Goal: Task Accomplishment & Management: Manage account settings

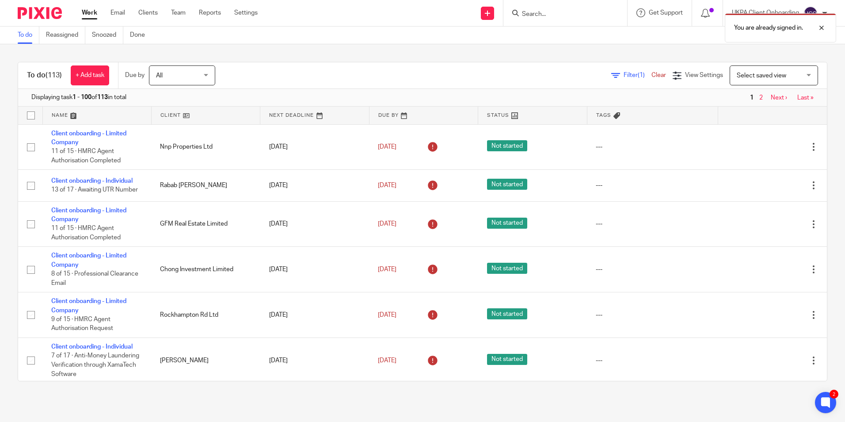
click at [557, 13] on div "You are already signed in." at bounding box center [629, 26] width 414 height 34
click at [542, 18] on div "You are already signed in." at bounding box center [629, 26] width 414 height 34
click at [534, 16] on div "You are already signed in." at bounding box center [629, 26] width 414 height 34
click at [534, 15] on input "Search" at bounding box center [561, 15] width 80 height 8
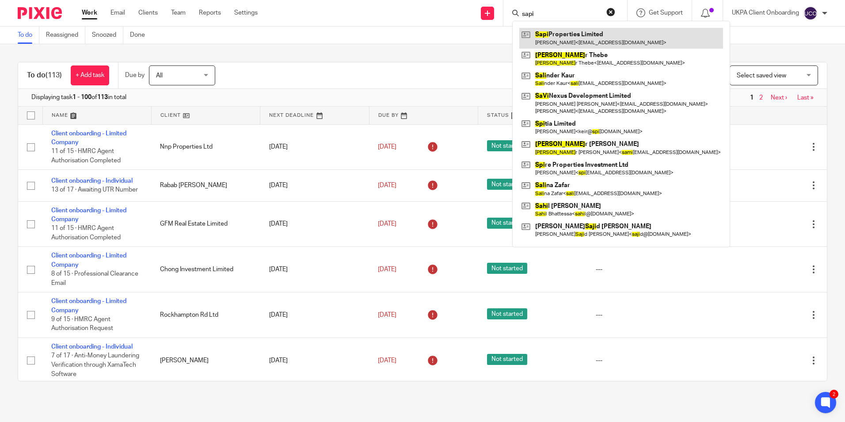
type input "sapi"
click at [548, 39] on link at bounding box center [621, 38] width 204 height 20
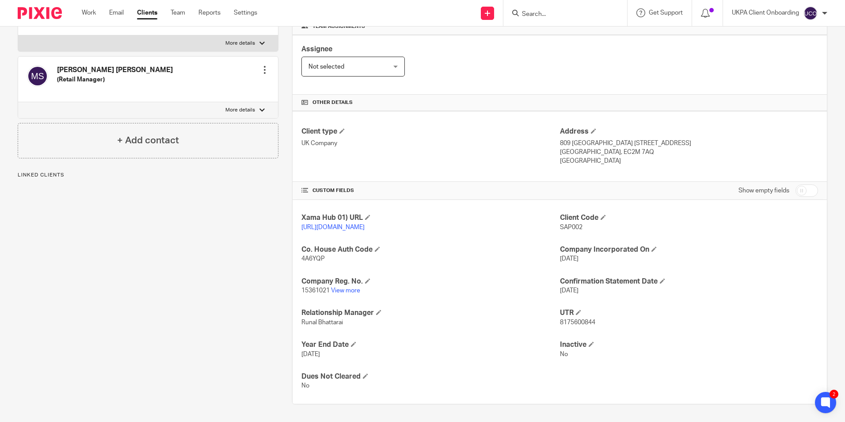
scroll to position [149, 0]
click at [316, 262] on span "4A6YQP" at bounding box center [312, 258] width 23 height 6
copy span "4A6YQP"
click at [351, 290] on link "View more" at bounding box center [345, 290] width 29 height 6
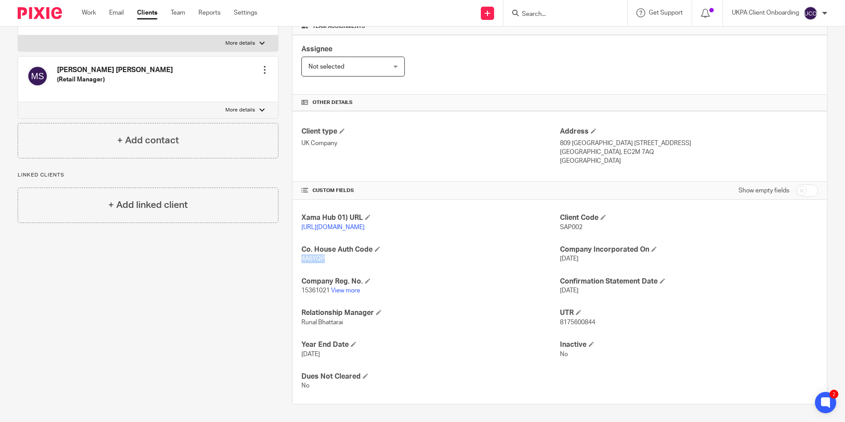
click at [574, 14] on input "Search" at bounding box center [561, 15] width 80 height 8
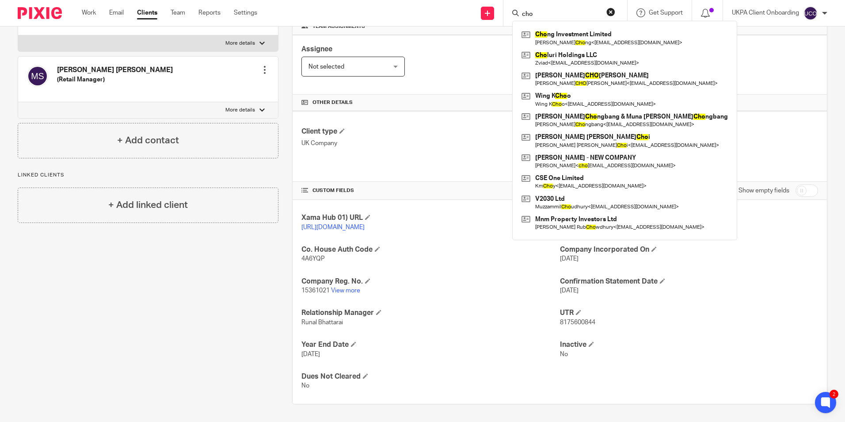
click at [548, 17] on input "cho" at bounding box center [561, 15] width 80 height 8
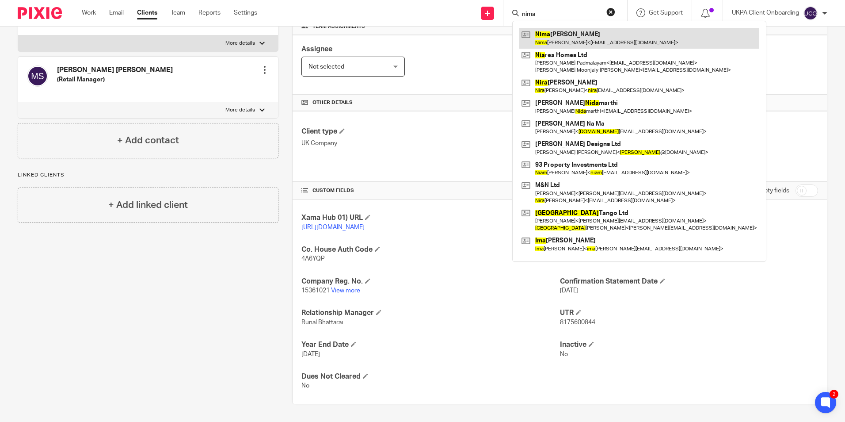
type input "nima"
click at [566, 41] on link at bounding box center [639, 38] width 240 height 20
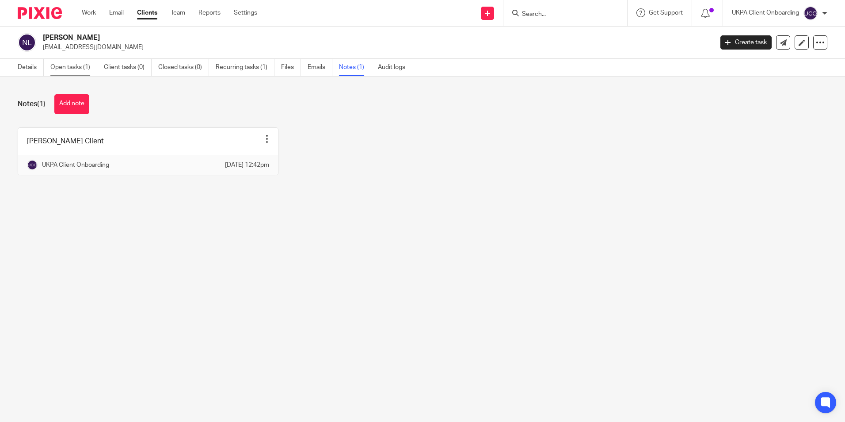
click at [86, 69] on link "Open tasks (1)" at bounding box center [73, 67] width 47 height 17
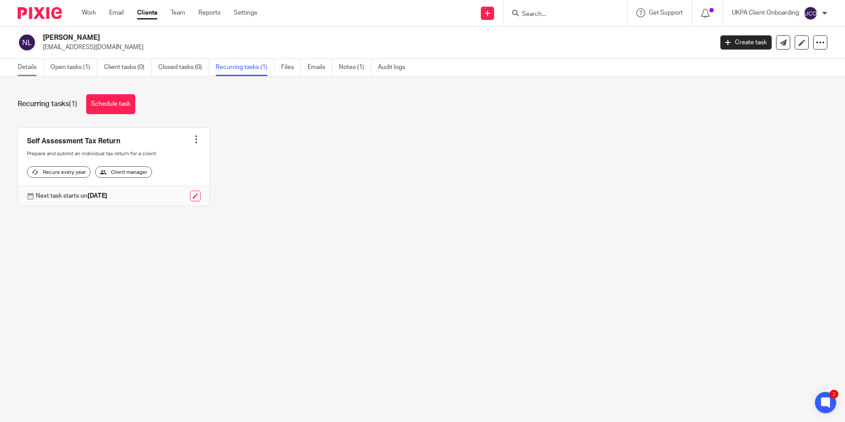
click at [32, 70] on link "Details" at bounding box center [31, 67] width 26 height 17
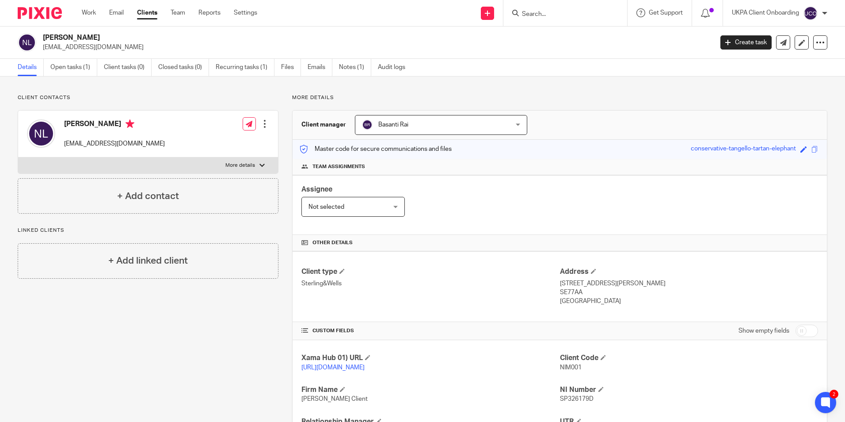
click at [556, 12] on input "Search" at bounding box center [561, 15] width 80 height 8
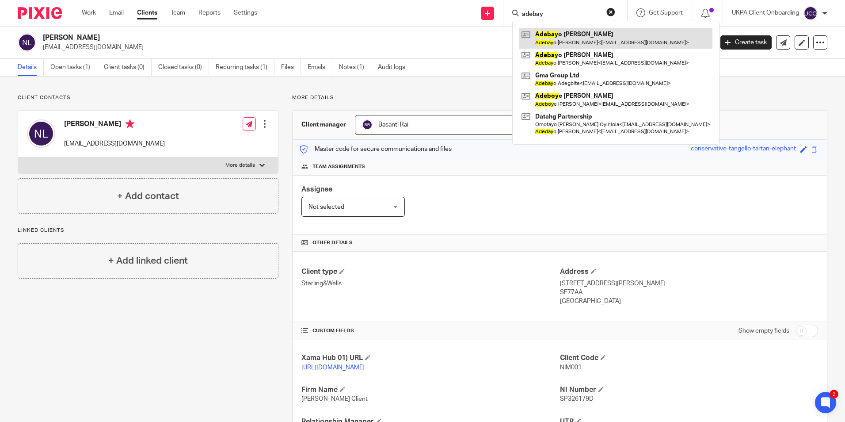
type input "adebay"
click at [556, 38] on link at bounding box center [615, 38] width 193 height 20
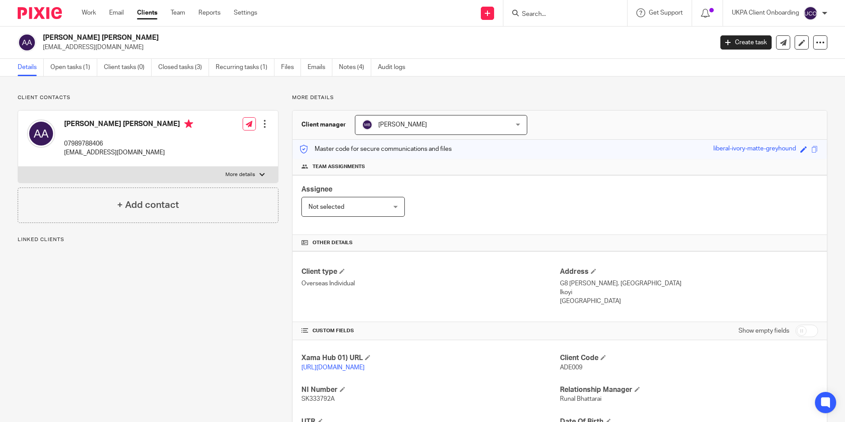
click at [367, 68] on link "Notes (4)" at bounding box center [355, 67] width 32 height 17
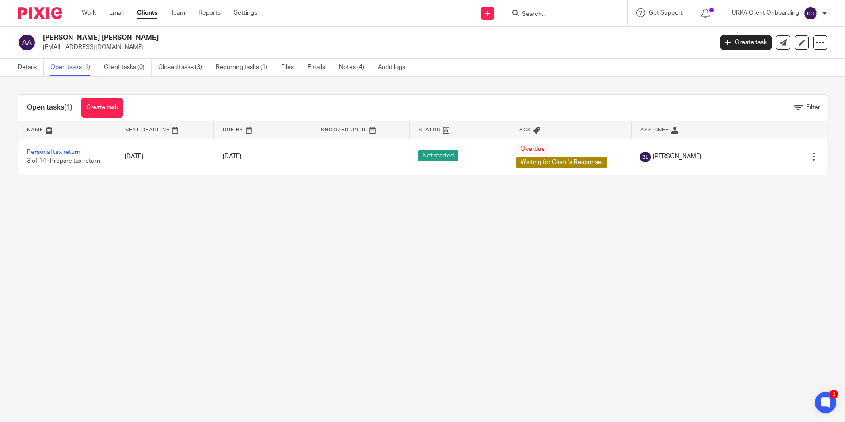
click at [553, 12] on input "Search" at bounding box center [561, 15] width 80 height 8
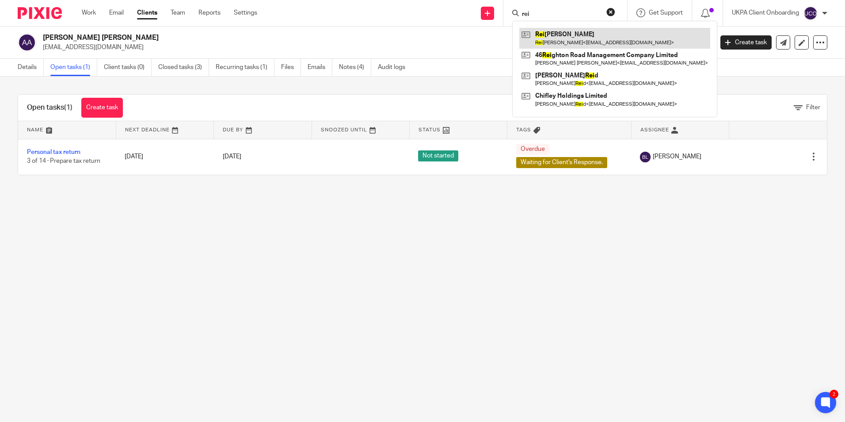
type input "rei"
click at [551, 36] on link at bounding box center [614, 38] width 191 height 20
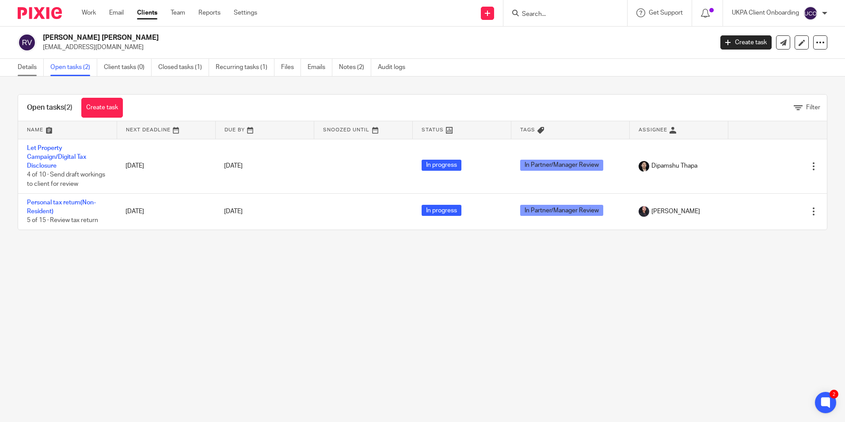
click at [43, 68] on link "Details" at bounding box center [31, 67] width 26 height 17
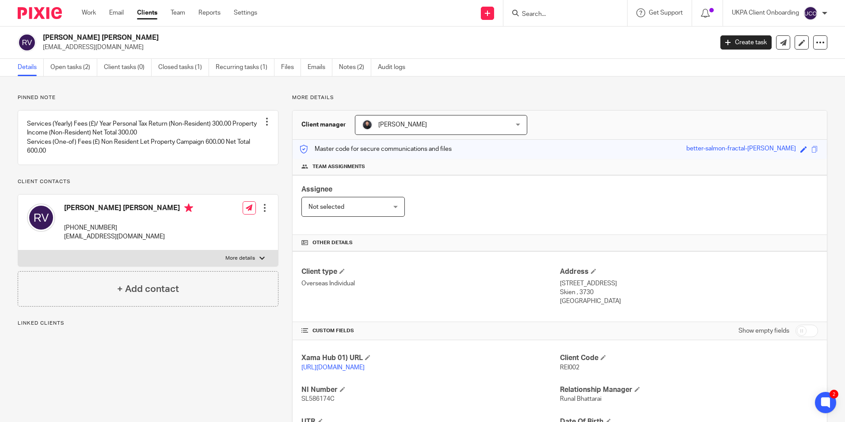
click at [123, 37] on h2 "[PERSON_NAME] [PERSON_NAME]" at bounding box center [308, 37] width 531 height 9
copy div "[PERSON_NAME] [PERSON_NAME]"
click at [106, 37] on h2 "[PERSON_NAME] [PERSON_NAME]" at bounding box center [308, 37] width 531 height 9
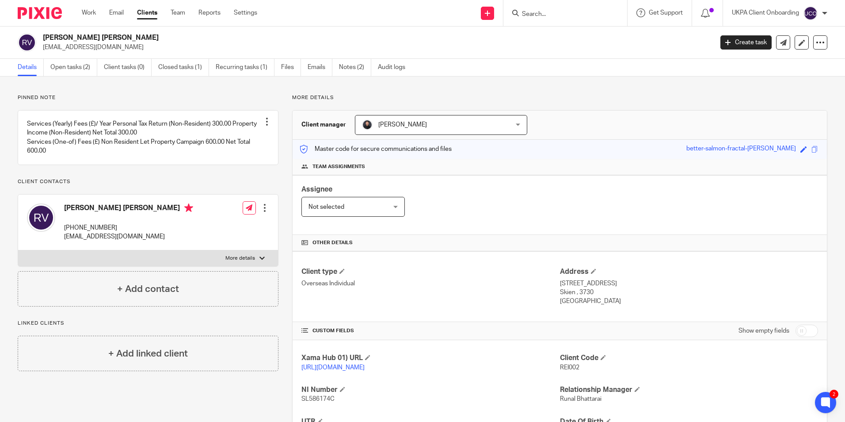
click at [106, 37] on h2 "Reinaldo Antonio Kasprik Vidal" at bounding box center [308, 37] width 531 height 9
click at [183, 14] on link "Team" at bounding box center [178, 12] width 15 height 9
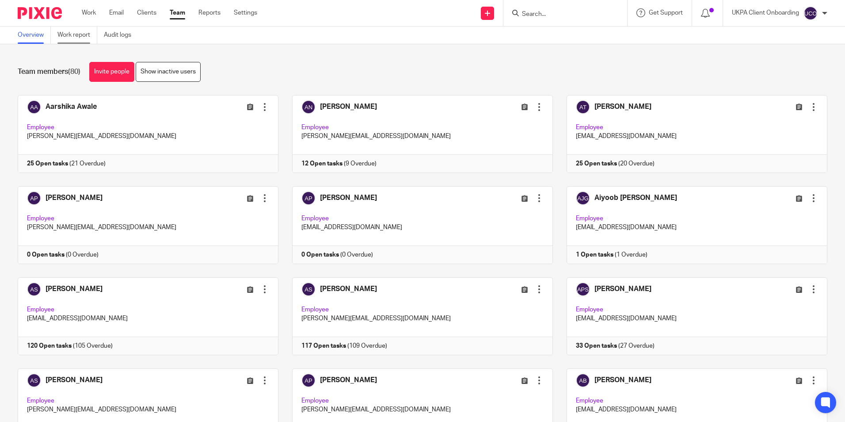
click at [74, 42] on link "Work report" at bounding box center [77, 35] width 40 height 17
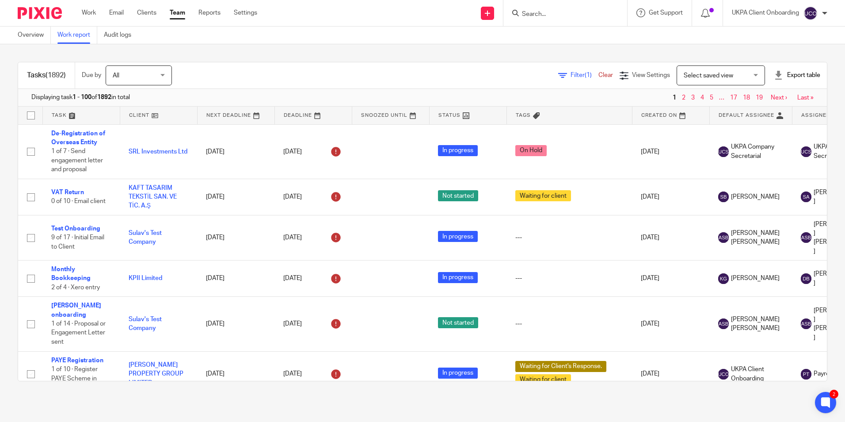
click at [570, 75] on span "Filter (1)" at bounding box center [584, 75] width 28 height 6
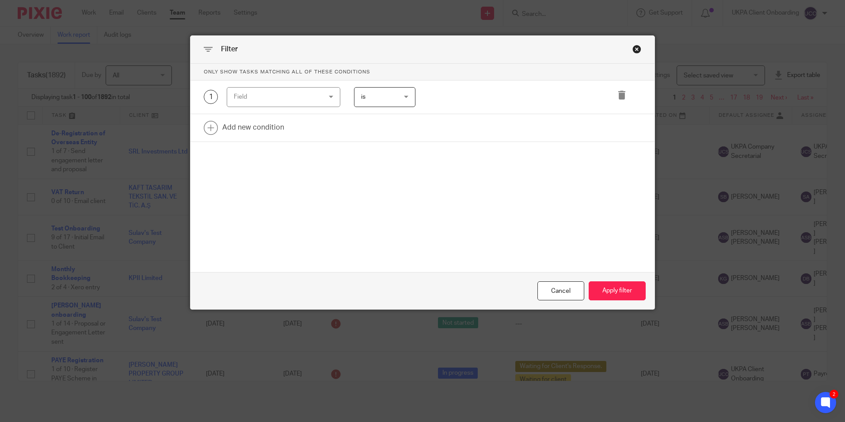
click at [267, 95] on div "Field" at bounding box center [276, 96] width 85 height 19
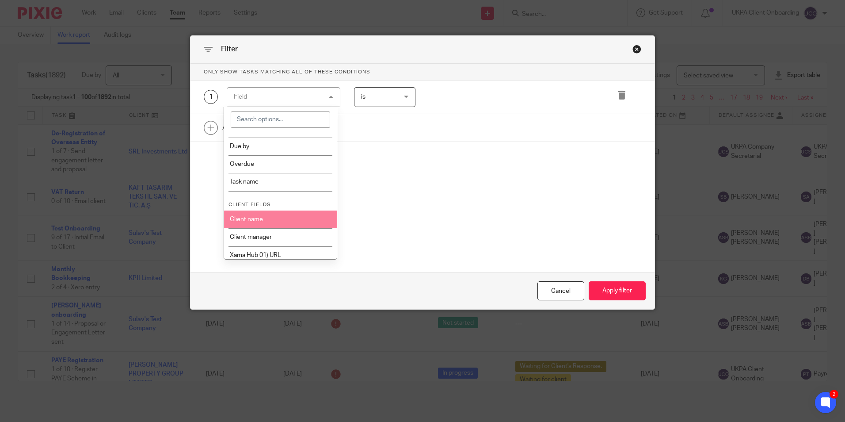
scroll to position [133, 0]
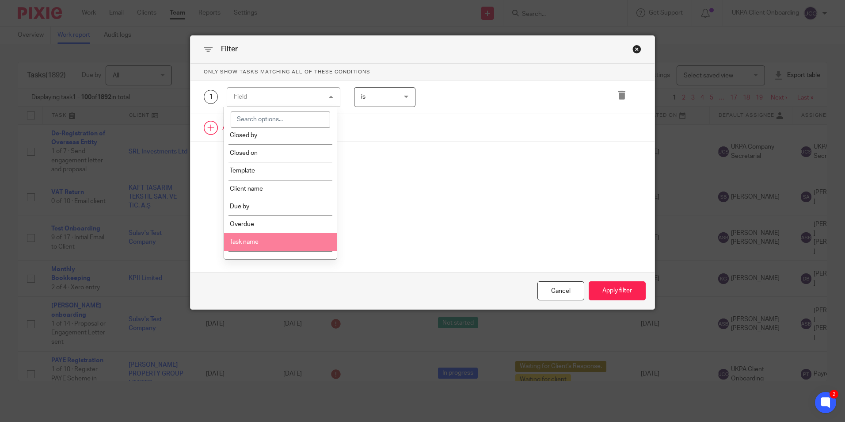
drag, startPoint x: 273, startPoint y: 236, endPoint x: 358, endPoint y: 131, distance: 135.1
click at [273, 236] on li "Task name" at bounding box center [280, 242] width 113 height 18
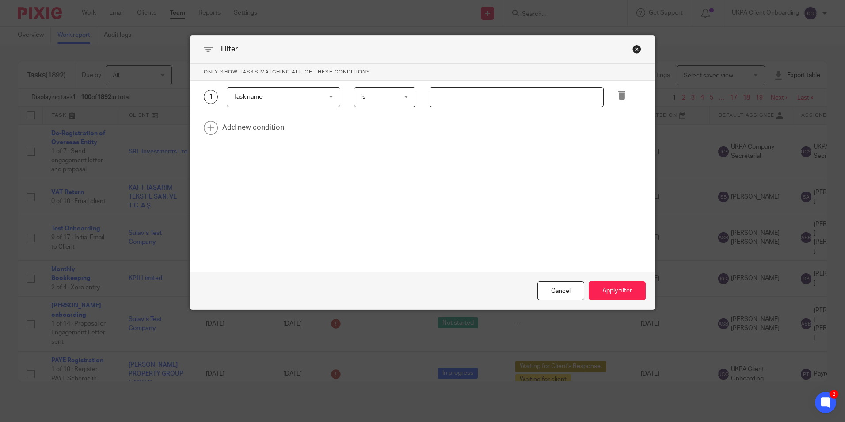
click at [439, 96] on input "text" at bounding box center [517, 97] width 174 height 20
click at [450, 98] on input "text" at bounding box center [517, 97] width 174 height 20
type input "C"
click at [325, 101] on div "Task name Task name" at bounding box center [284, 97] width 114 height 20
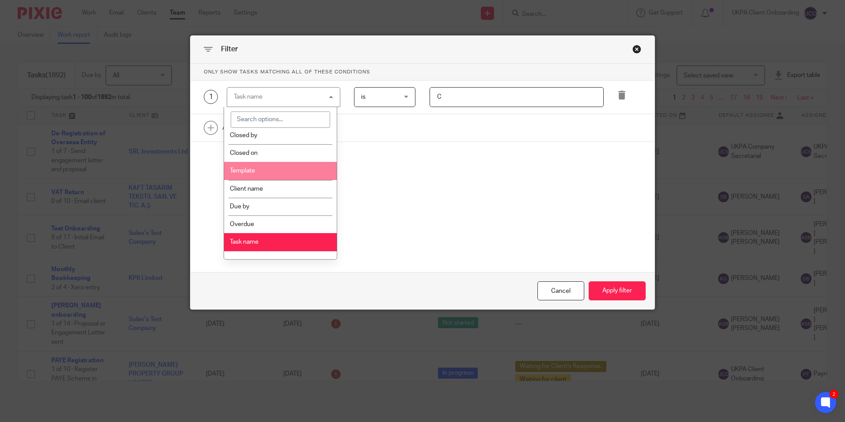
click at [270, 172] on li "Template" at bounding box center [280, 171] width 113 height 18
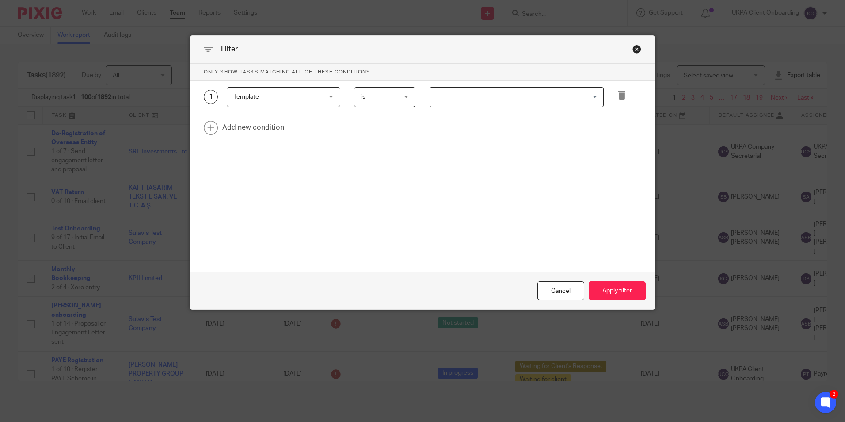
click at [447, 92] on input "Search for option" at bounding box center [514, 96] width 167 height 15
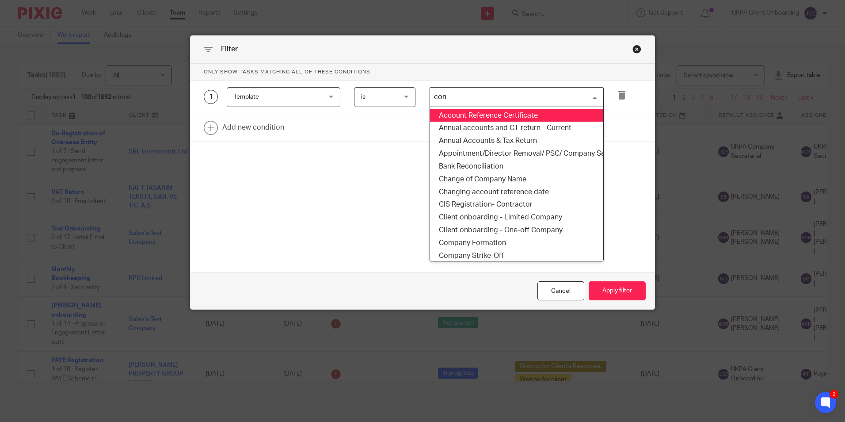
type input "conf"
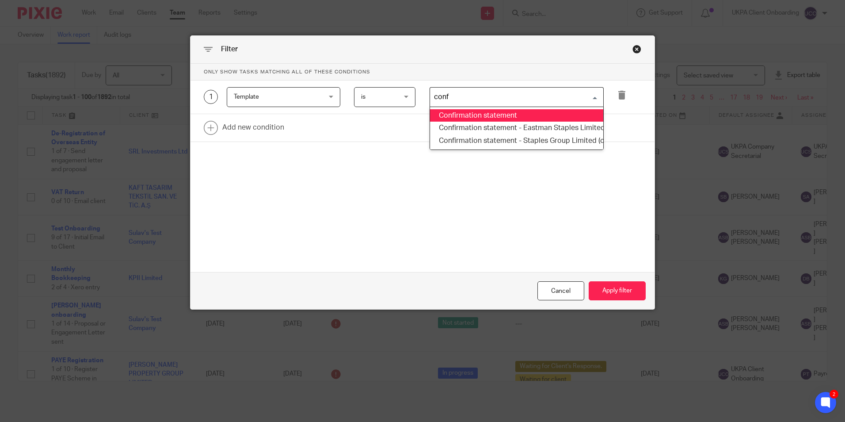
click at [469, 112] on li "Confirmation statement" at bounding box center [516, 115] width 173 height 13
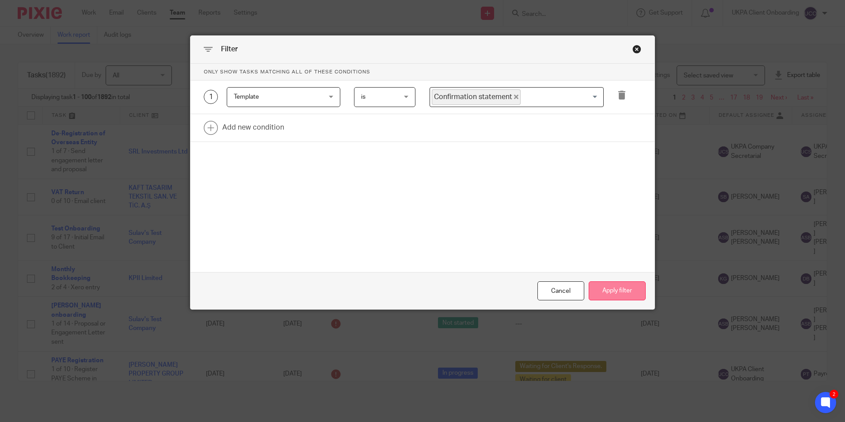
click at [616, 289] on button "Apply filter" at bounding box center [617, 290] width 57 height 19
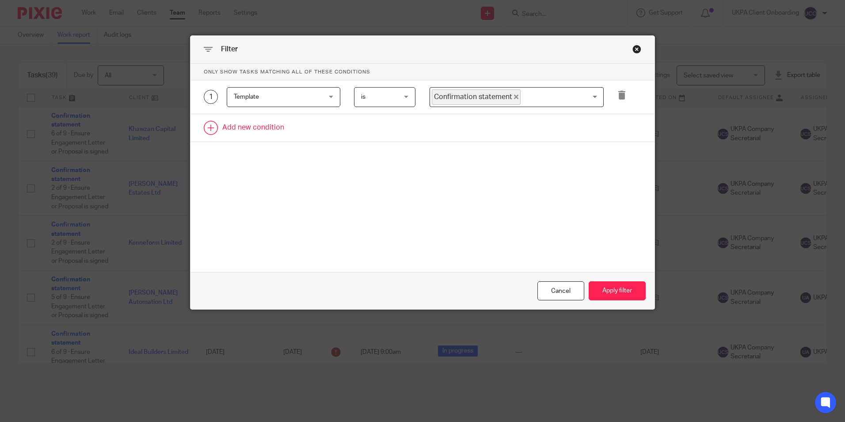
click at [243, 129] on link at bounding box center [422, 127] width 464 height 27
click at [279, 130] on div "Field" at bounding box center [276, 130] width 85 height 19
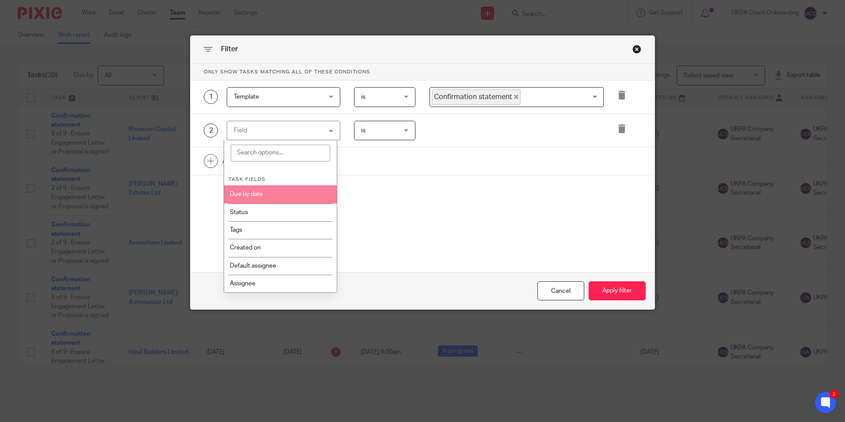
click at [274, 190] on li "Due by date" at bounding box center [280, 194] width 113 height 18
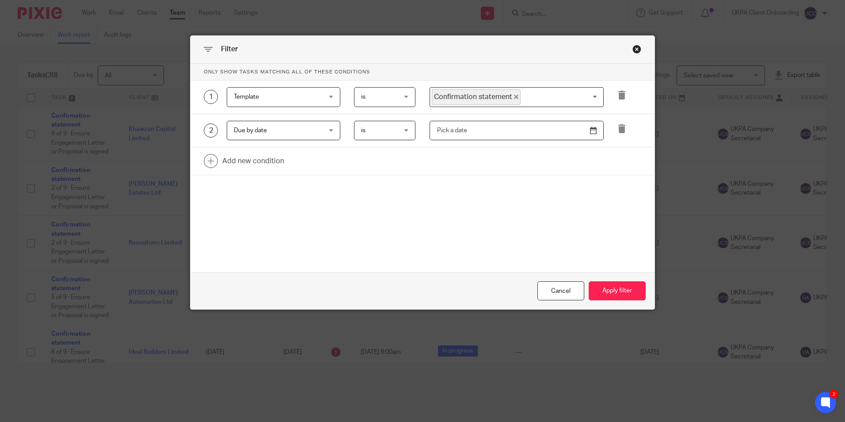
click at [478, 133] on input "text" at bounding box center [517, 131] width 174 height 20
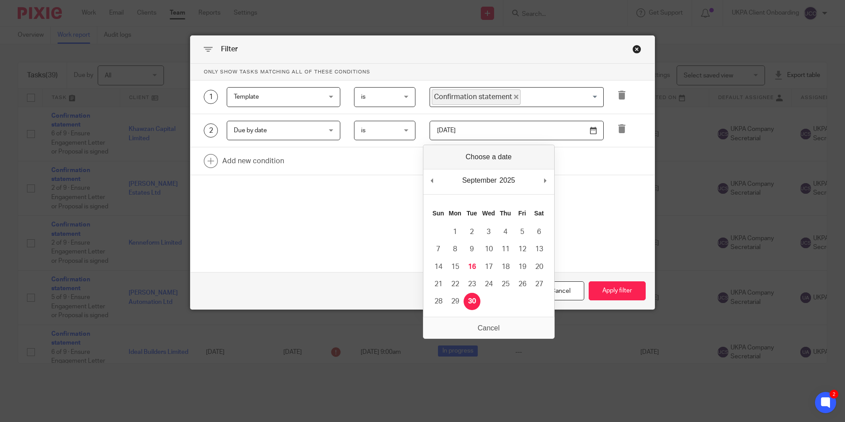
click at [490, 132] on input "[DATE]" at bounding box center [517, 131] width 174 height 20
click at [384, 131] on span "is" at bounding box center [382, 130] width 43 height 19
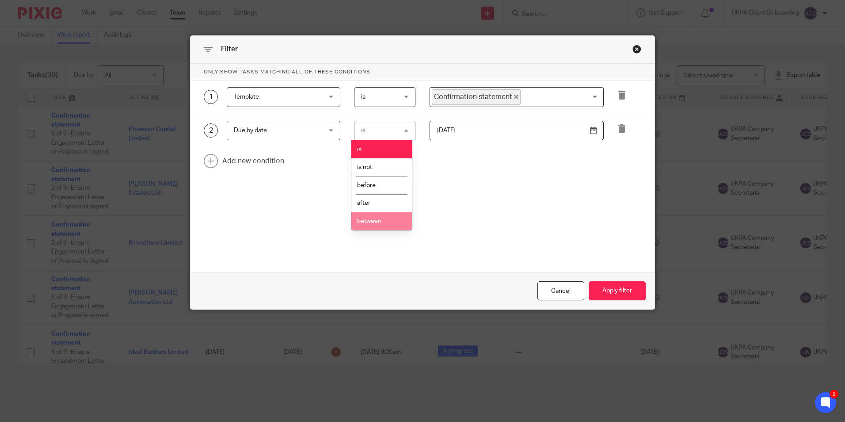
click at [375, 221] on span "between" at bounding box center [369, 221] width 24 height 6
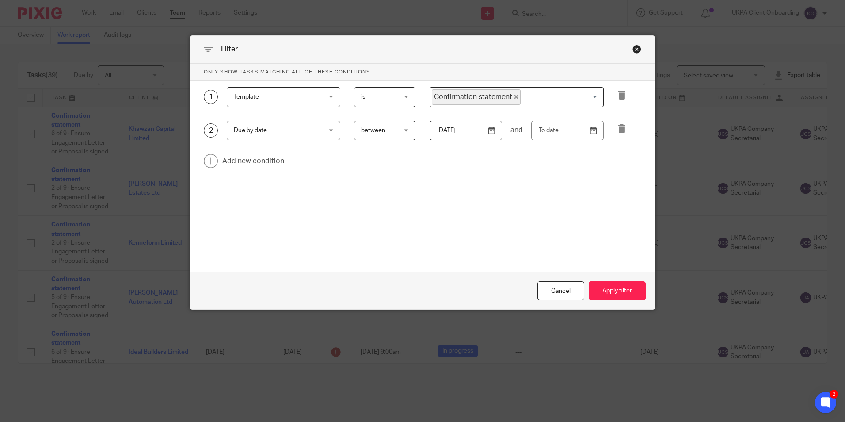
click at [483, 131] on input "[DATE]" at bounding box center [466, 131] width 72 height 20
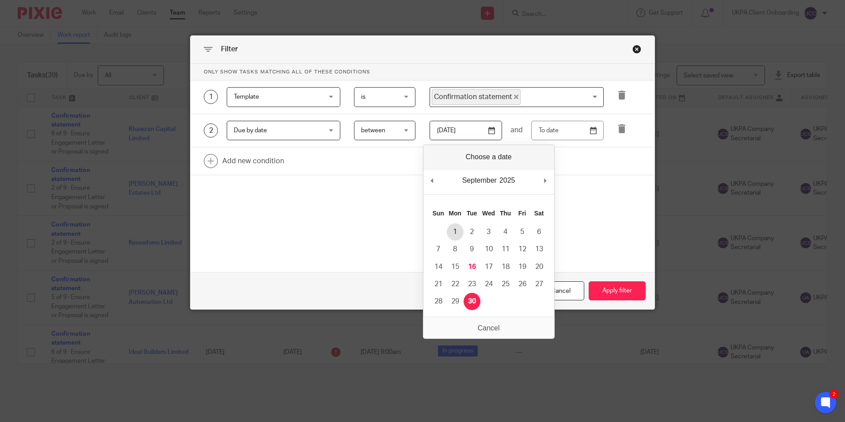
type input "[DATE]"
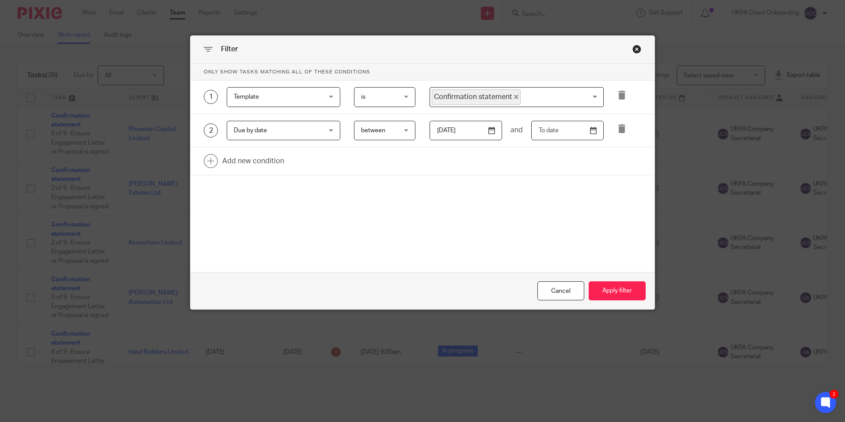
click at [593, 129] on input "text" at bounding box center [567, 131] width 72 height 20
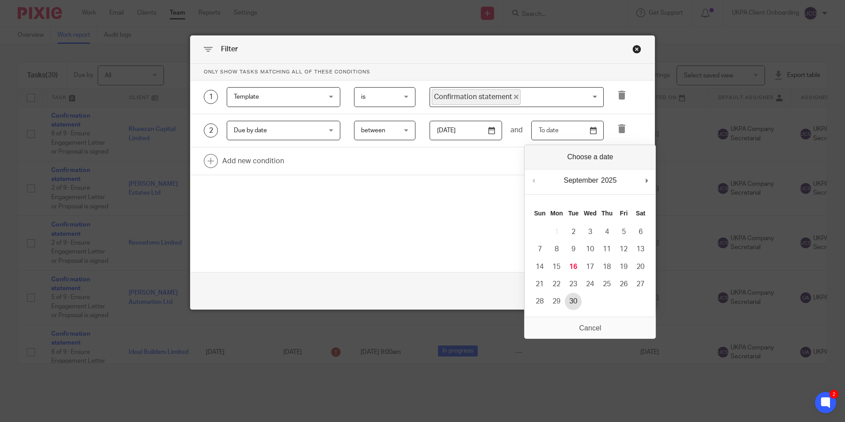
type input "2025-09-30"
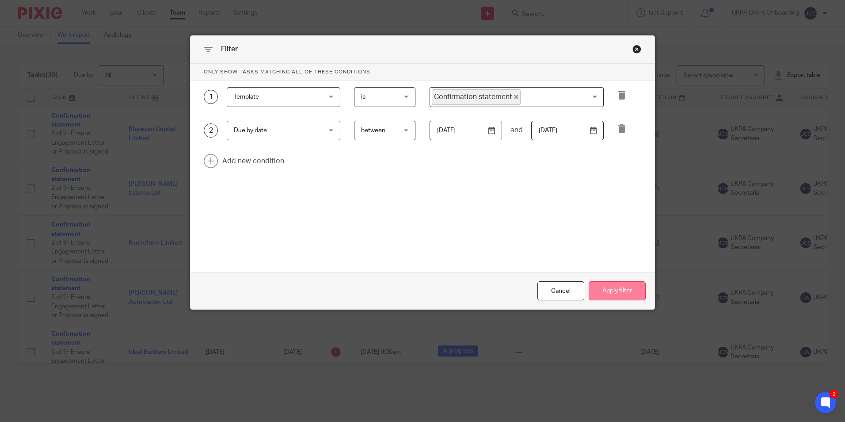
click at [610, 292] on button "Apply filter" at bounding box center [617, 290] width 57 height 19
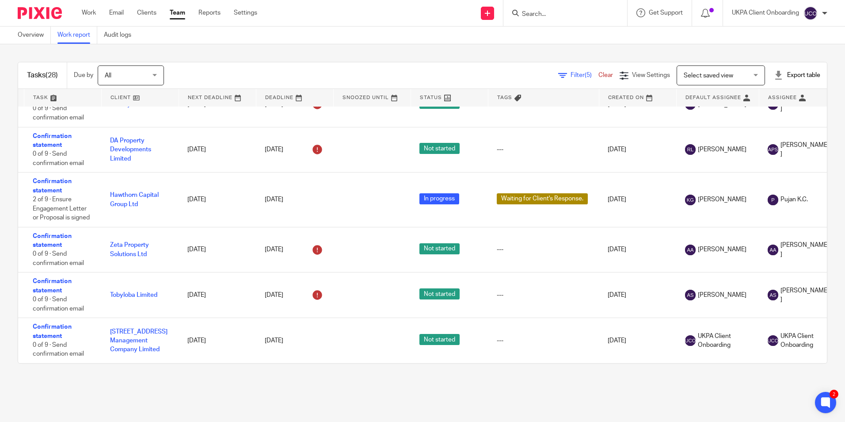
scroll to position [1158, 19]
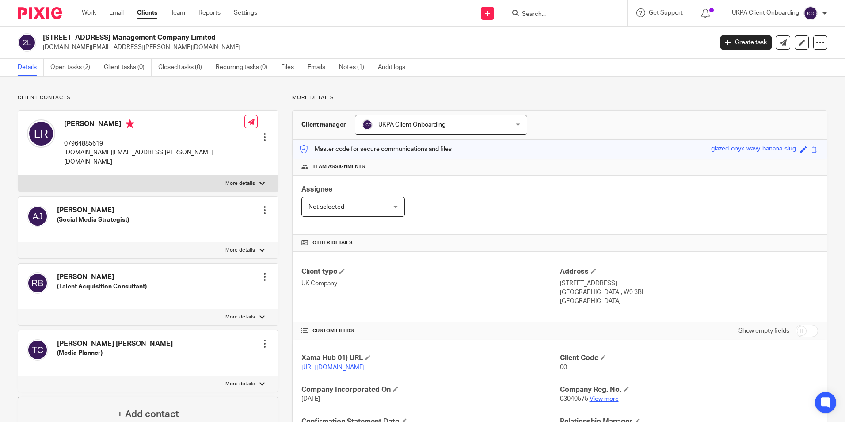
scroll to position [117, 0]
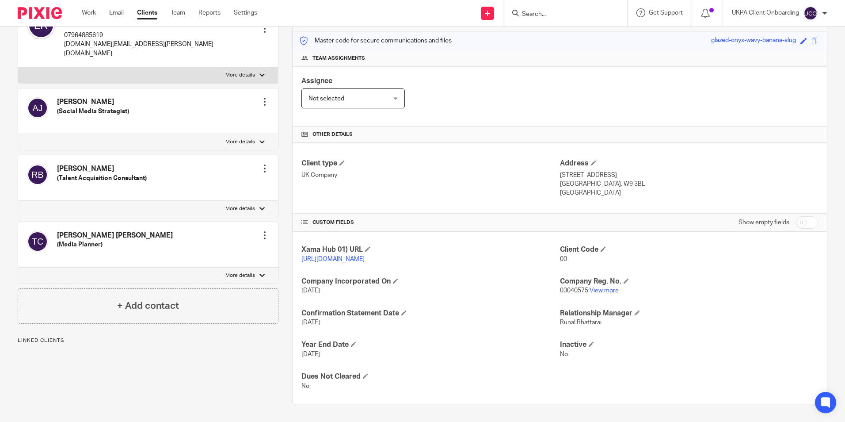
click at [601, 288] on link "View more" at bounding box center [603, 290] width 29 height 6
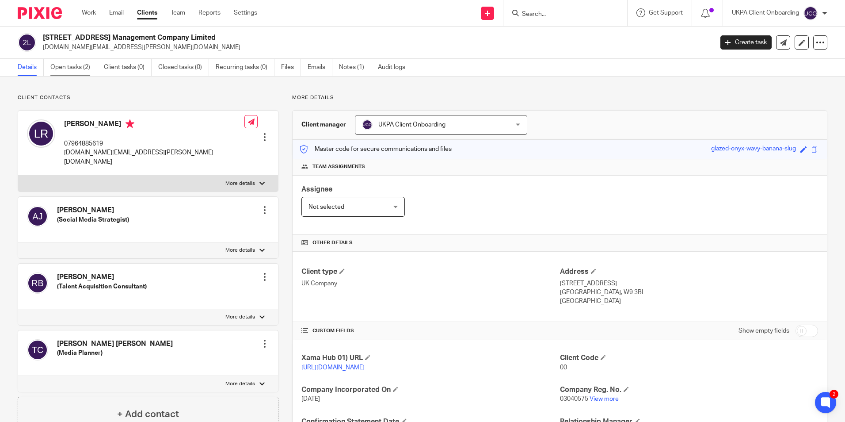
click at [76, 66] on link "Open tasks (2)" at bounding box center [73, 67] width 47 height 17
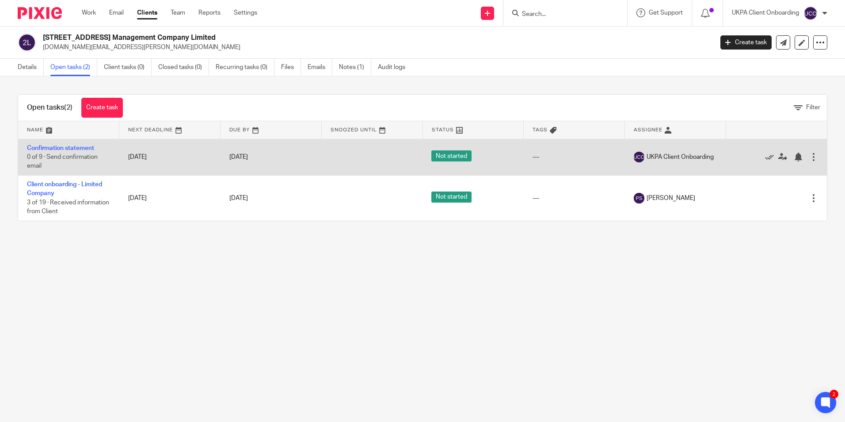
click at [809, 160] on div at bounding box center [813, 156] width 9 height 9
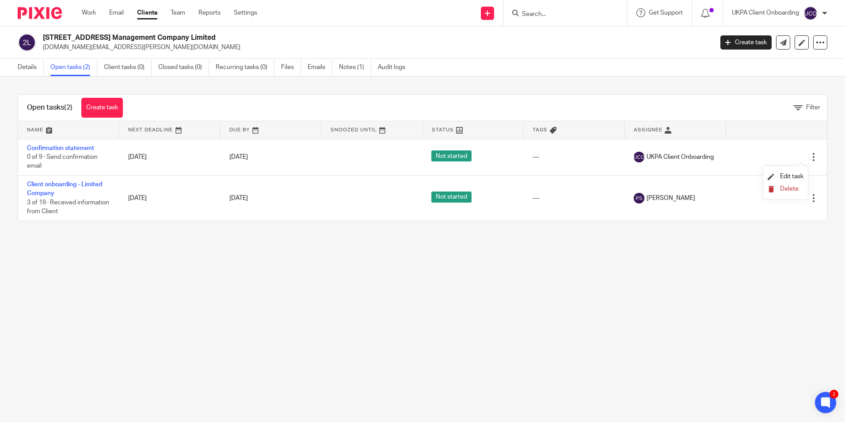
click at [789, 186] on span "Delete" at bounding box center [789, 189] width 19 height 6
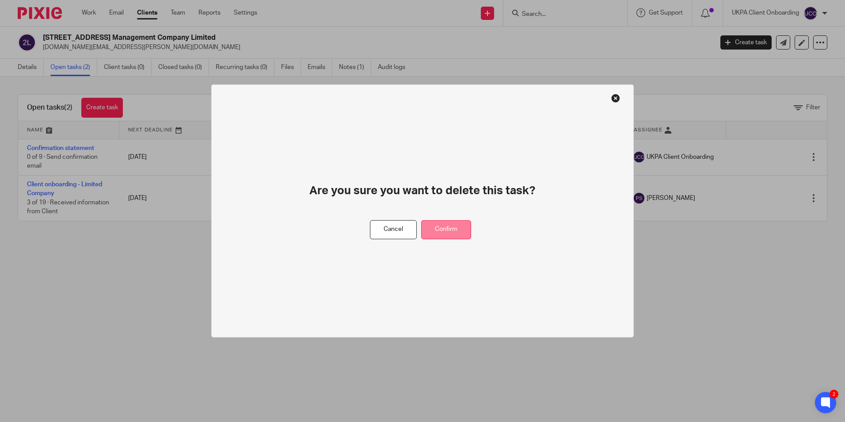
click at [466, 222] on button "Confirm" at bounding box center [446, 229] width 50 height 19
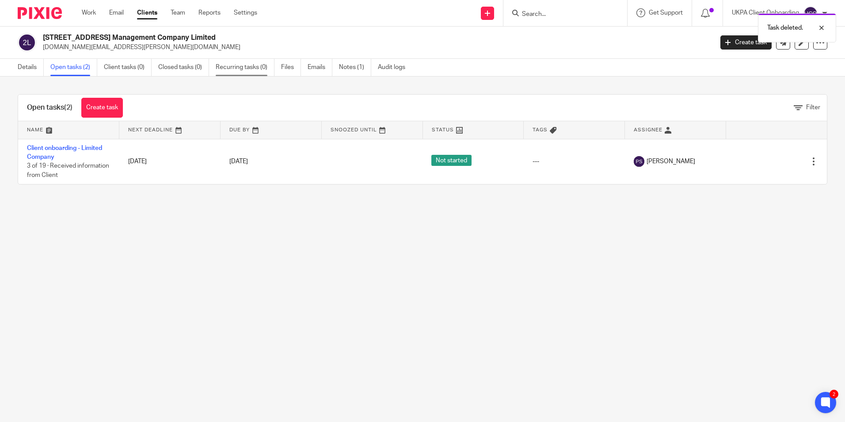
click at [240, 61] on link "Recurring tasks (0)" at bounding box center [245, 67] width 59 height 17
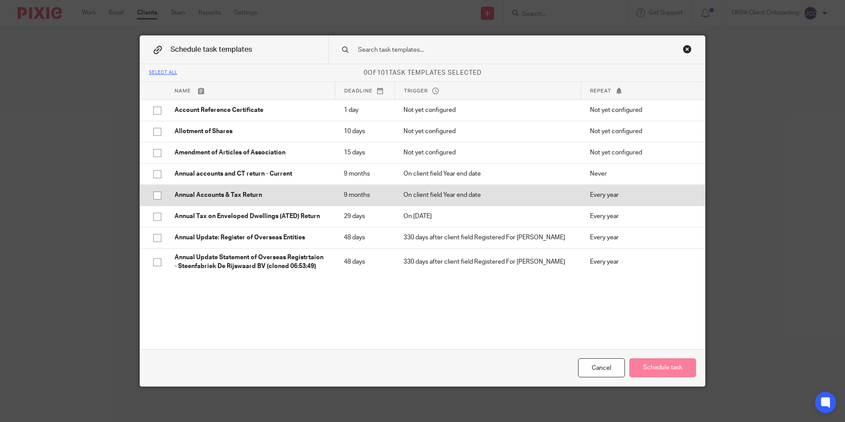
click at [240, 194] on p "Annual Accounts & Tax Return" at bounding box center [251, 194] width 152 height 9
checkbox input "true"
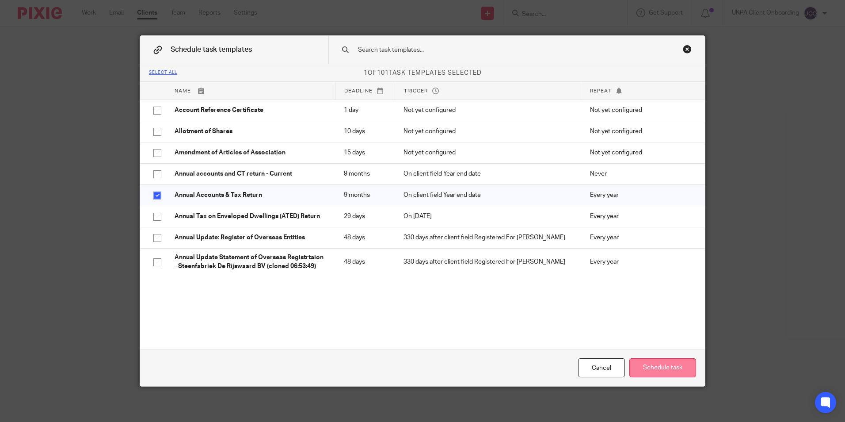
click at [662, 369] on button "Schedule task" at bounding box center [662, 367] width 67 height 19
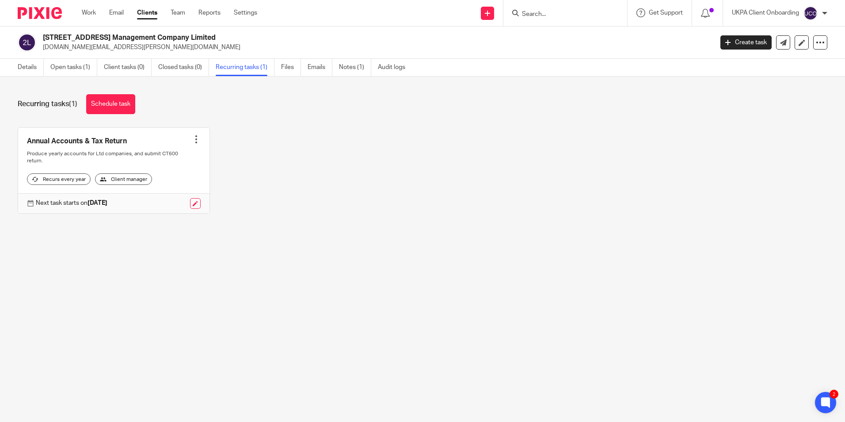
click at [560, 14] on input "Search" at bounding box center [561, 15] width 80 height 8
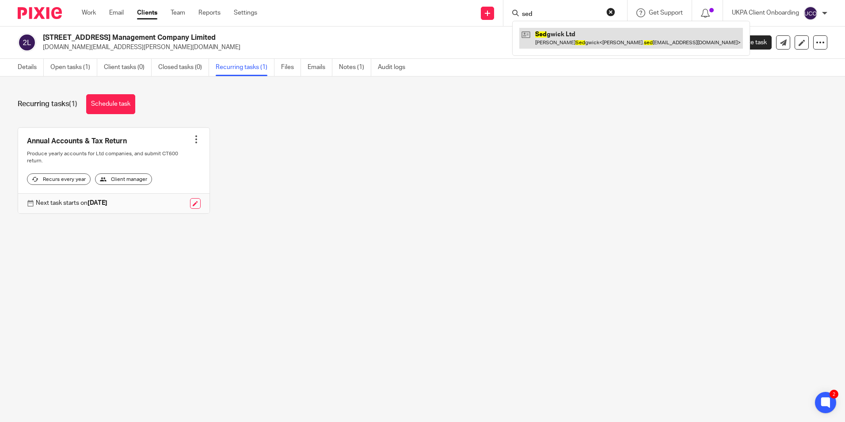
type input "sed"
click at [557, 44] on link at bounding box center [631, 38] width 224 height 20
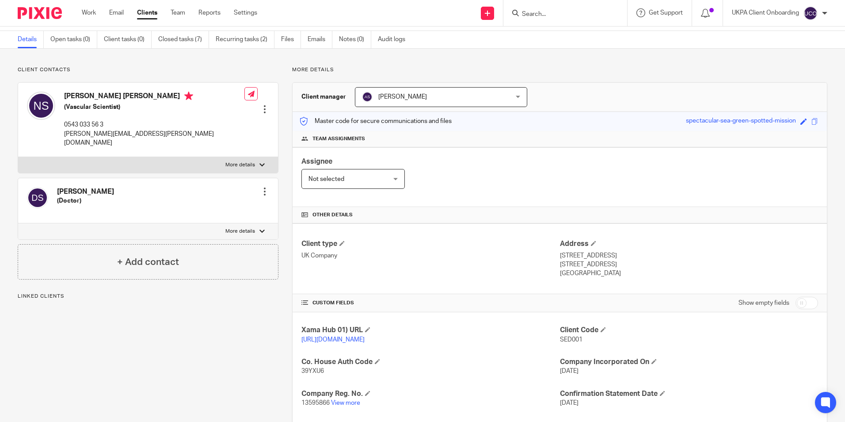
scroll to position [133, 0]
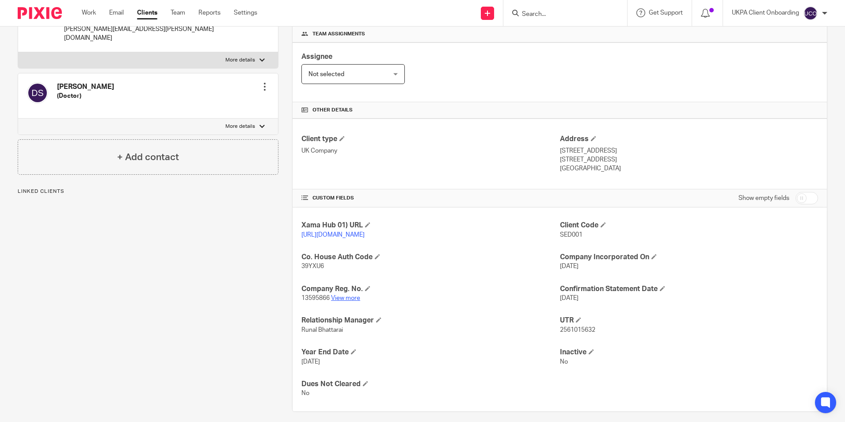
click at [344, 301] on link "View more" at bounding box center [345, 298] width 29 height 6
click at [544, 11] on input "Search" at bounding box center [561, 15] width 80 height 8
paste input "[EMAIL_ADDRESS][DOMAIN_NAME])"
click at [588, 15] on input "[EMAIL_ADDRESS][DOMAIN_NAME]" at bounding box center [561, 15] width 80 height 8
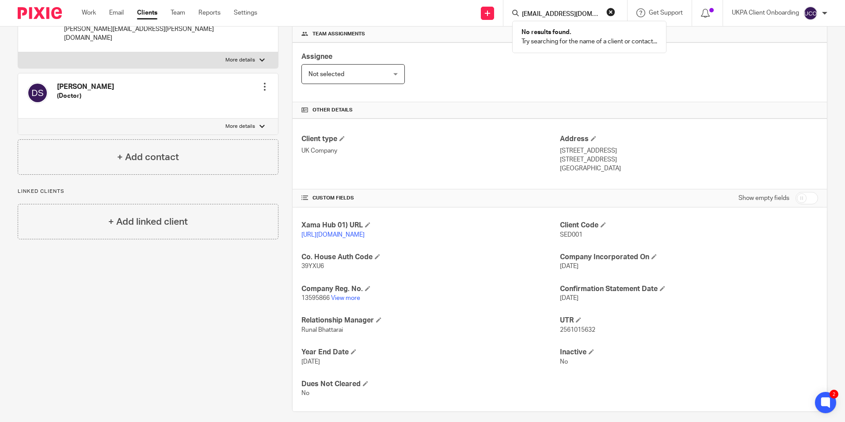
click at [588, 15] on input "[EMAIL_ADDRESS][DOMAIN_NAME]" at bounding box center [561, 15] width 80 height 8
click at [592, 11] on input "[EMAIL_ADDRESS][DOMAIN_NAME]" at bounding box center [561, 15] width 80 height 8
click at [592, 11] on input "devealtd@gmail.com" at bounding box center [561, 15] width 80 height 8
click at [594, 13] on input "devealtd@gmail.com" at bounding box center [561, 15] width 80 height 8
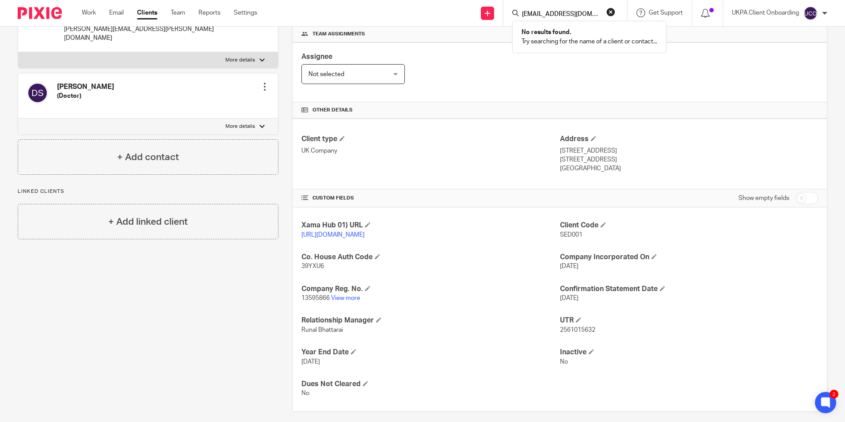
click at [594, 13] on input "devealtd@gmail.com" at bounding box center [561, 15] width 80 height 8
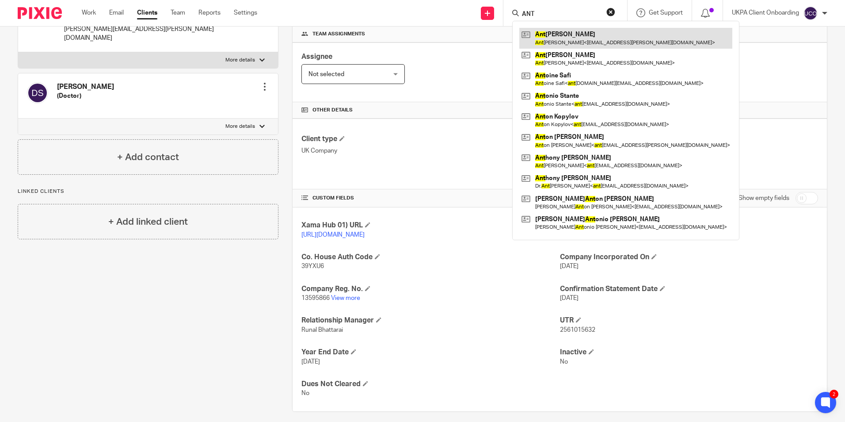
type input "ANT"
click at [584, 44] on link at bounding box center [625, 38] width 213 height 20
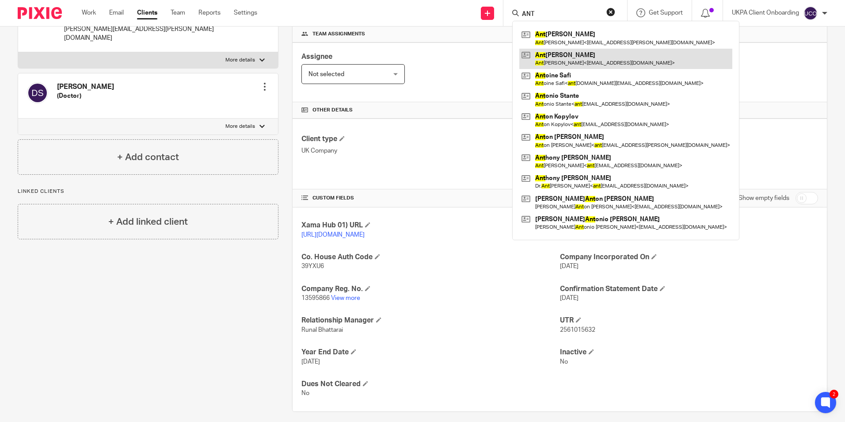
click at [581, 49] on link at bounding box center [625, 59] width 213 height 20
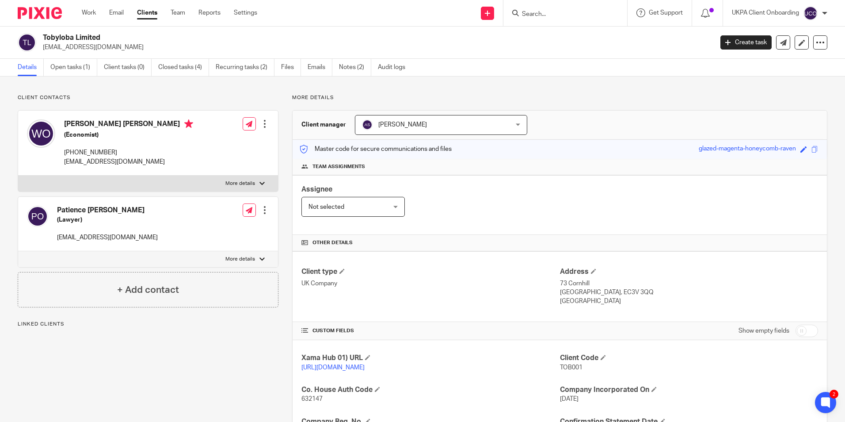
scroll to position [149, 0]
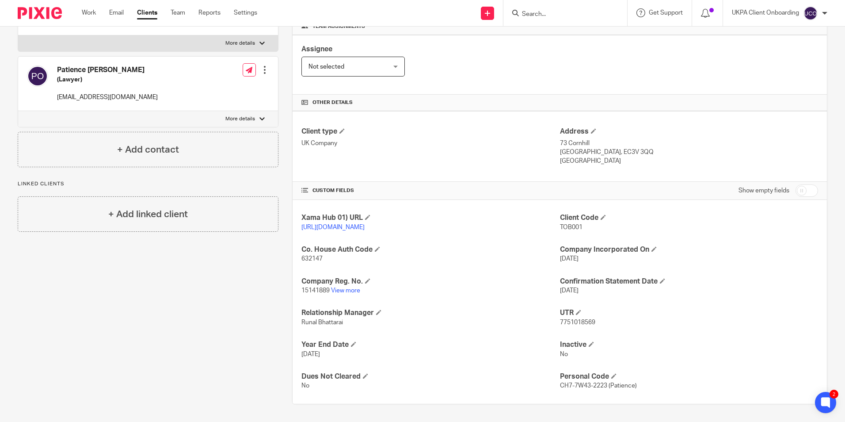
click at [547, 14] on input "Search" at bounding box center [561, 15] width 80 height 8
paste input "[EMAIL_ADDRESS][PERSON_NAME][DOMAIN_NAME])"
click at [569, 13] on input "[EMAIL_ADDRESS][PERSON_NAME][DOMAIN_NAME]" at bounding box center [561, 15] width 80 height 8
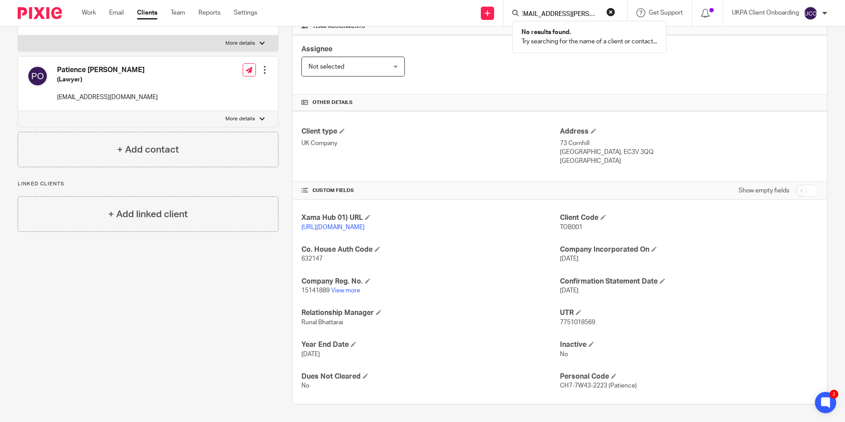
click at [569, 13] on input "[EMAIL_ADDRESS][PERSON_NAME][DOMAIN_NAME]" at bounding box center [561, 15] width 80 height 8
type input "[EMAIL_ADDRESS][PERSON_NAME][DOMAIN_NAME]"
click at [486, 15] on icon at bounding box center [487, 13] width 5 height 5
click at [494, 68] on link "Add client" at bounding box center [486, 67] width 54 height 13
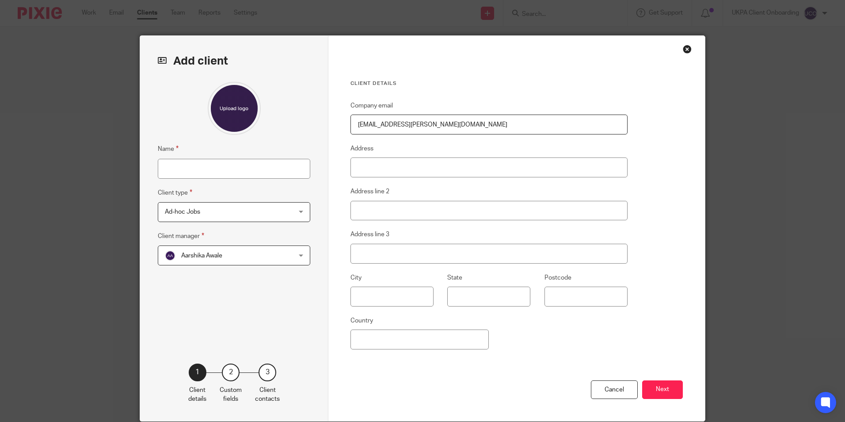
type input "[EMAIL_ADDRESS][PERSON_NAME][DOMAIN_NAME]"
click at [192, 177] on input "Name" at bounding box center [234, 169] width 152 height 20
paste input "Varun_Company"
type input "Varun_Company"
click at [665, 387] on button "Next" at bounding box center [662, 389] width 41 height 19
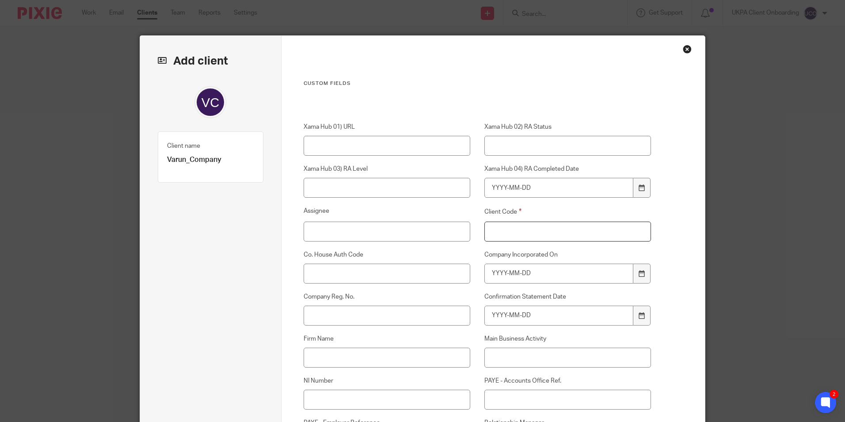
click at [490, 229] on input "Client Code" at bounding box center [567, 231] width 167 height 20
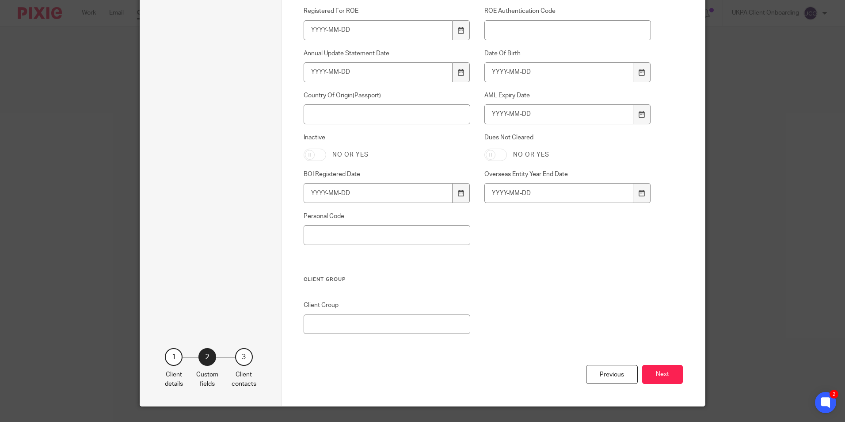
scroll to position [599, 0]
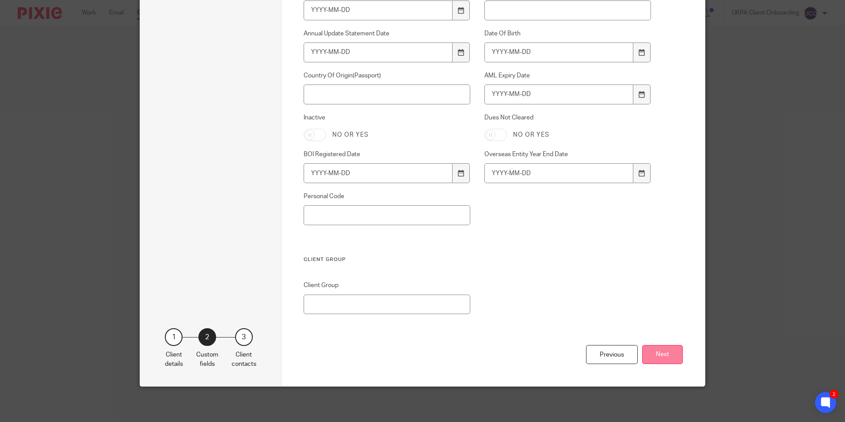
type input "00"
click at [656, 360] on button "Next" at bounding box center [662, 354] width 41 height 19
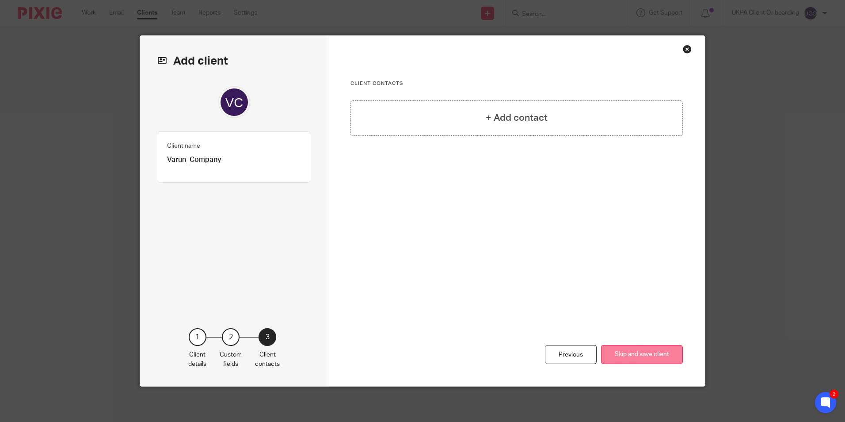
scroll to position [0, 0]
click at [637, 354] on button "Skip and save client" at bounding box center [642, 354] width 82 height 19
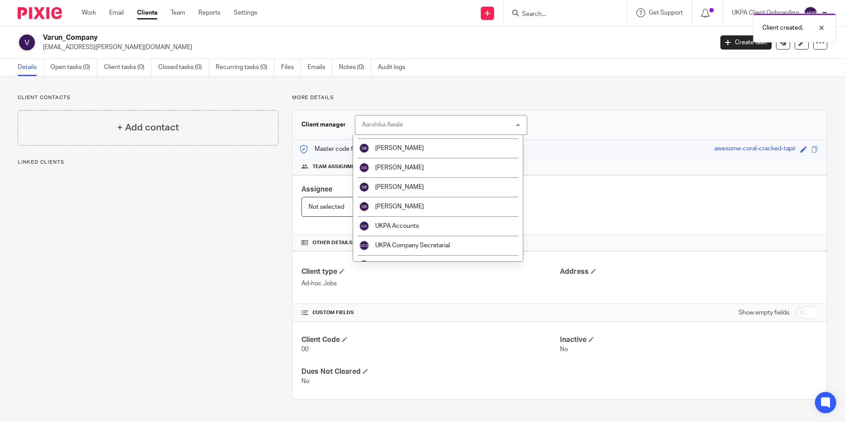
scroll to position [1429, 0]
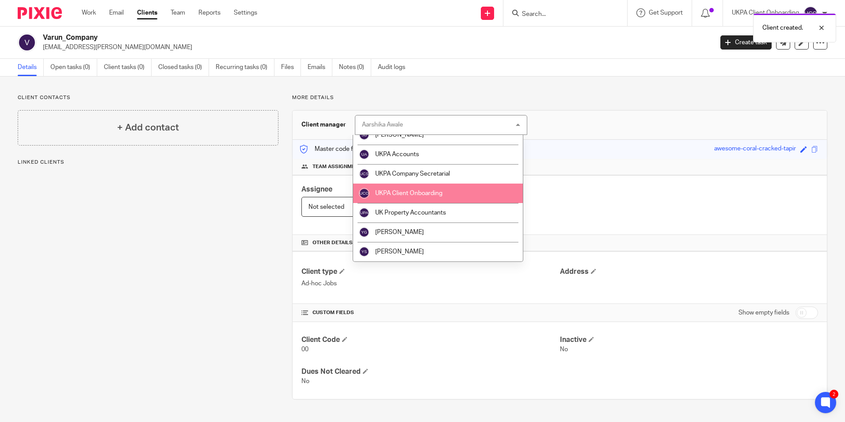
click at [447, 177] on li "UKPA Company Secretarial" at bounding box center [438, 173] width 170 height 19
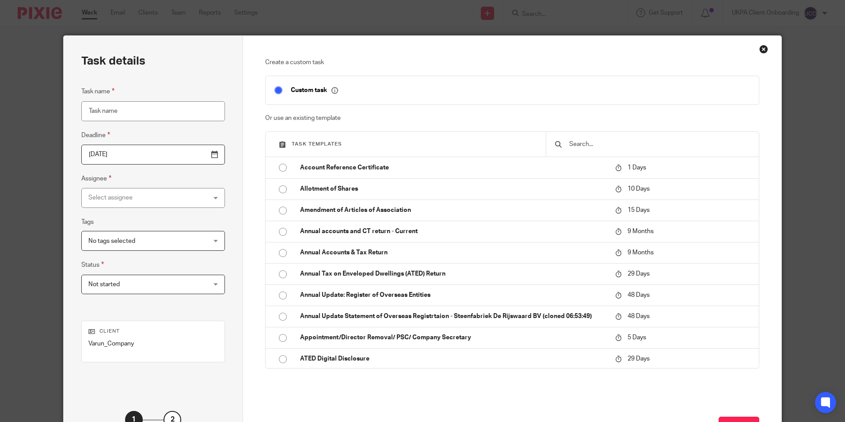
click at [574, 143] on input "text" at bounding box center [659, 144] width 182 height 10
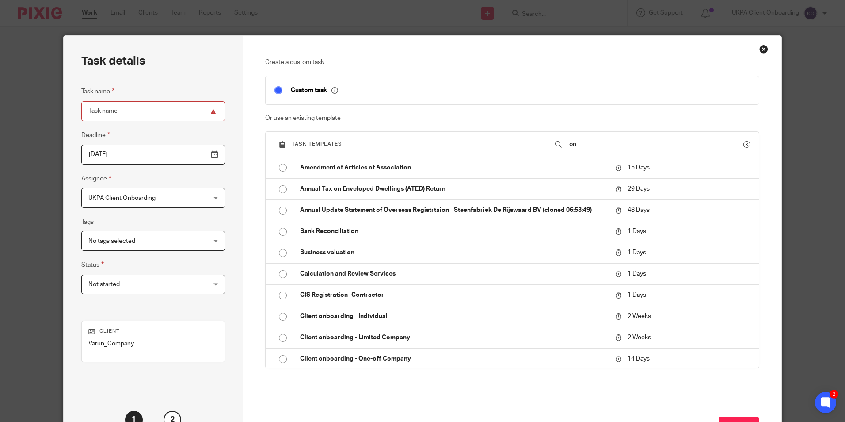
type input "o"
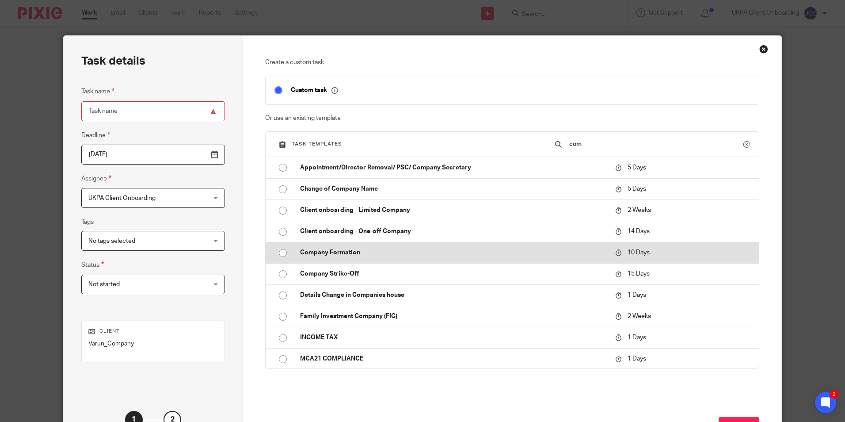
type input "com"
click at [347, 256] on p "Company Formation" at bounding box center [453, 252] width 306 height 9
type input "[DATE]"
type input "Company Formation"
checkbox input "false"
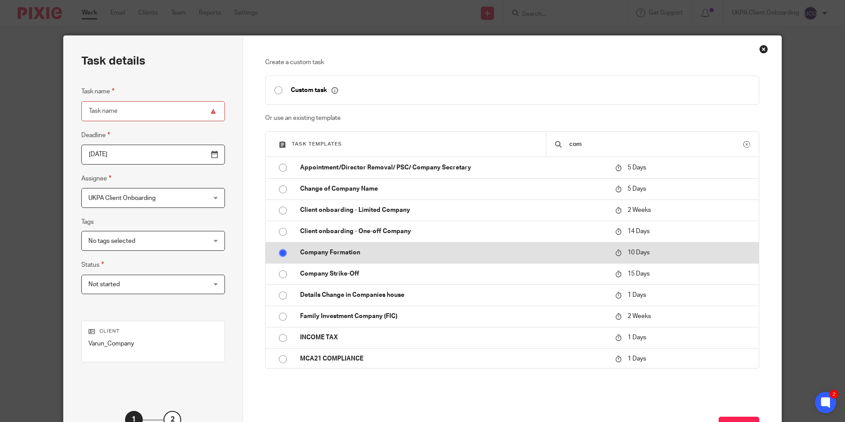
radio input "true"
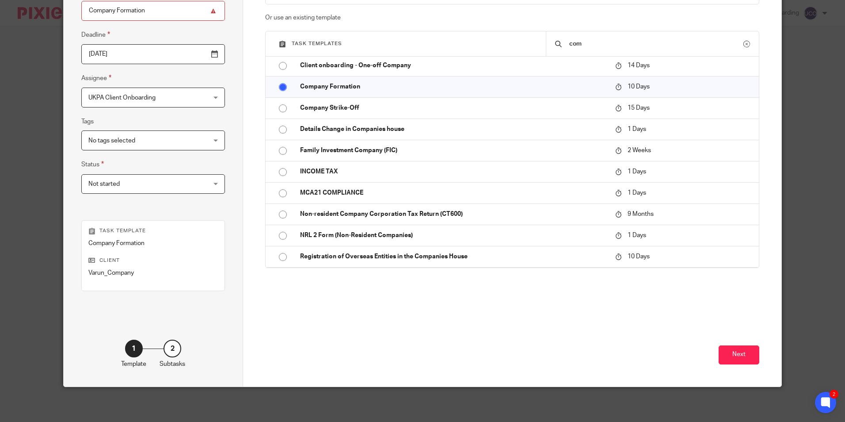
scroll to position [101, 0]
click at [735, 357] on button "Next" at bounding box center [739, 354] width 41 height 19
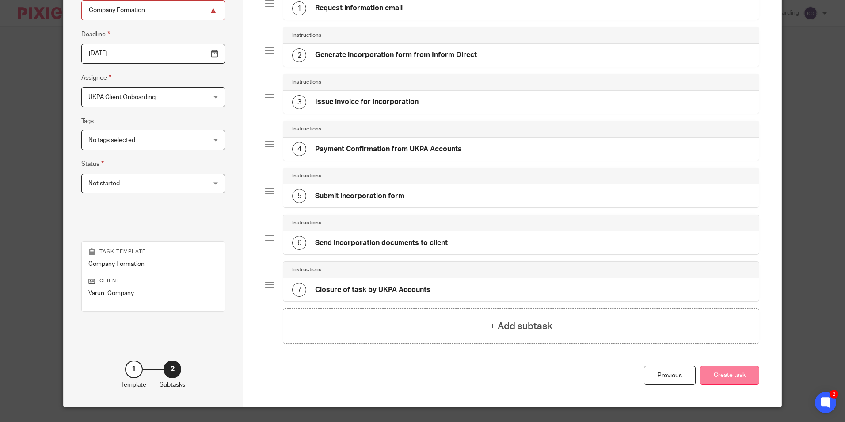
scroll to position [122, 0]
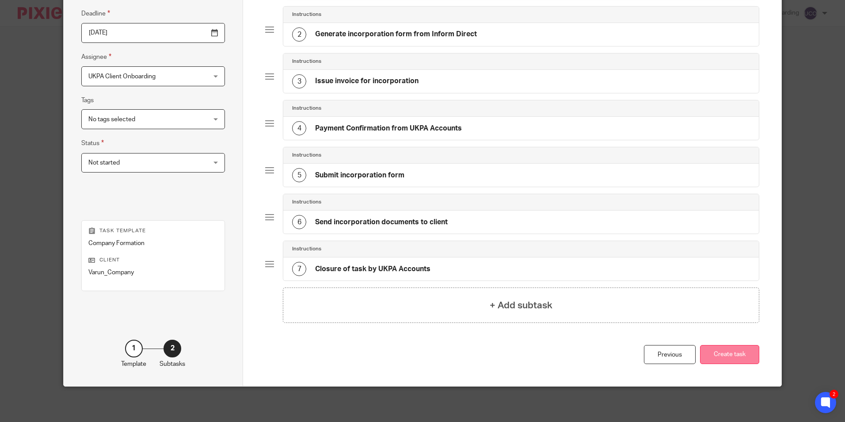
click at [731, 351] on button "Create task" at bounding box center [729, 354] width 59 height 19
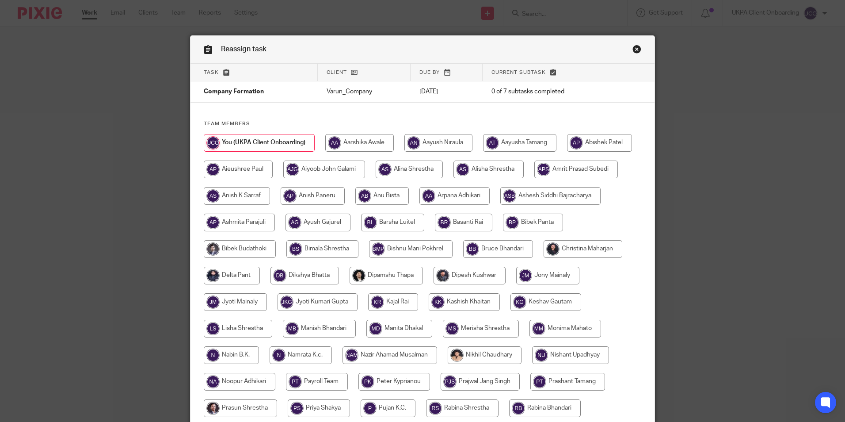
scroll to position [236, 0]
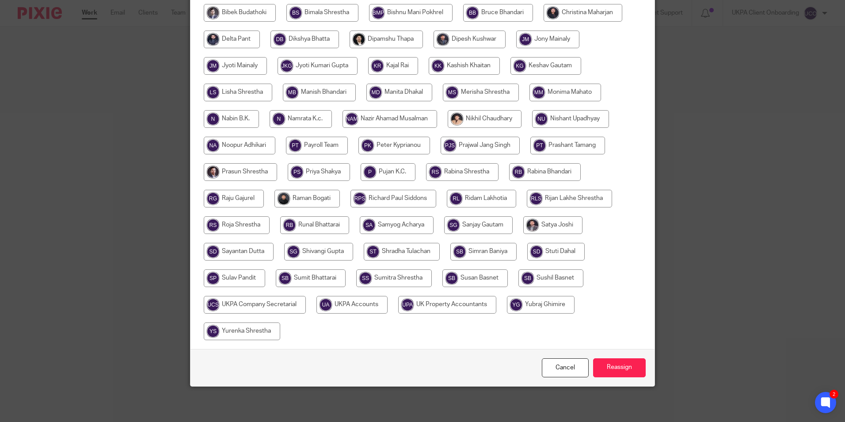
click at [306, 305] on input "radio" at bounding box center [255, 305] width 102 height 18
radio input "true"
click at [628, 375] on input "Reassign" at bounding box center [619, 367] width 53 height 19
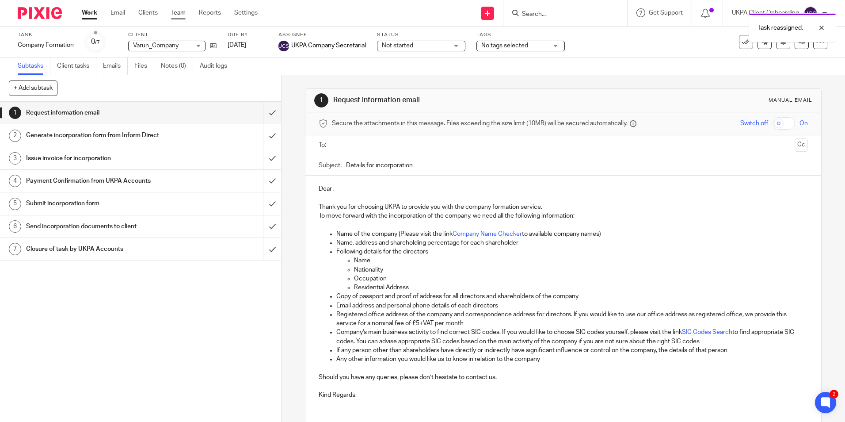
click at [185, 14] on link "Team" at bounding box center [178, 12] width 15 height 9
click at [180, 14] on link "Team" at bounding box center [178, 12] width 15 height 9
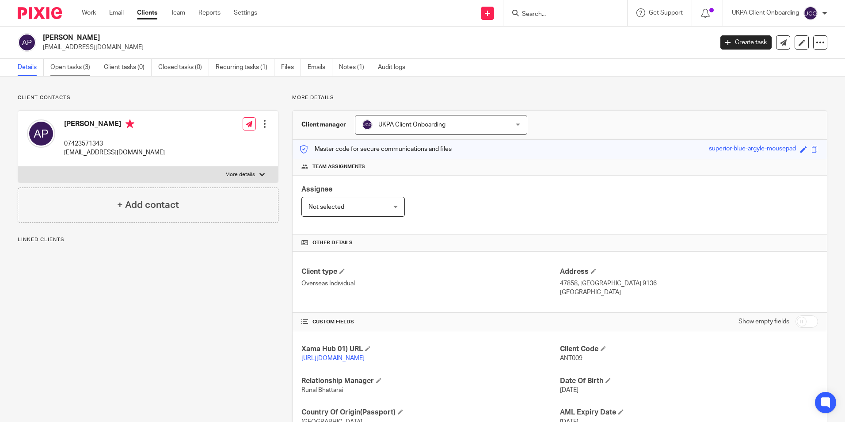
click at [70, 68] on link "Open tasks (3)" at bounding box center [73, 67] width 47 height 17
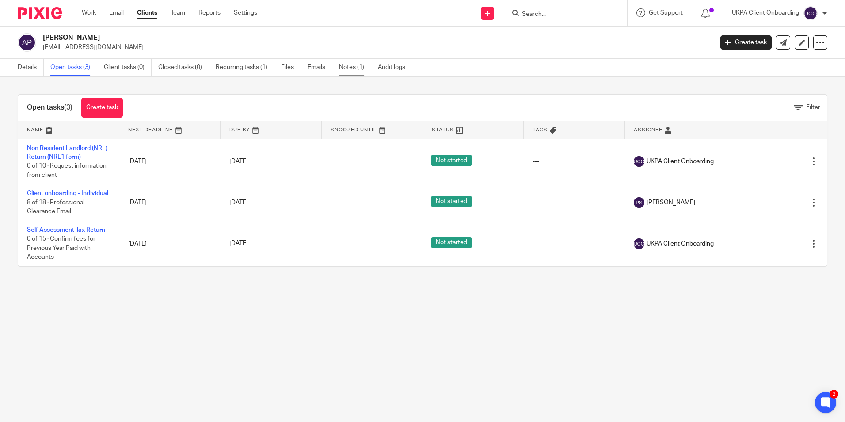
click at [361, 73] on link "Notes (1)" at bounding box center [355, 67] width 32 height 17
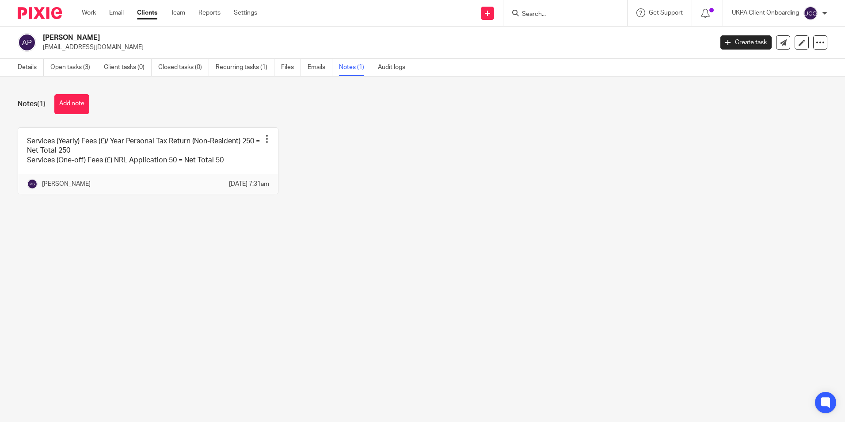
click at [73, 46] on p "[EMAIL_ADDRESS][DOMAIN_NAME]" at bounding box center [375, 47] width 664 height 9
copy main "[EMAIL_ADDRESS][DOMAIN_NAME] Create task Update from Companies House Export dat…"
click at [539, 16] on input "Search" at bounding box center [561, 15] width 80 height 8
paste input "[EMAIL_ADDRESS][DOMAIN_NAME]"
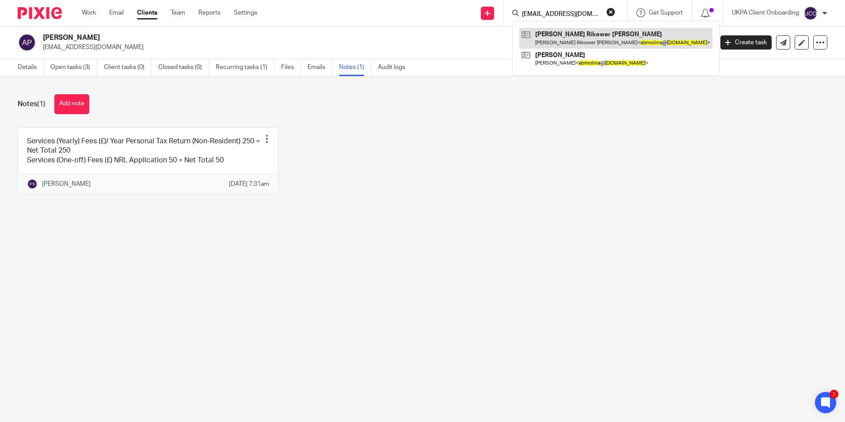
type input "[EMAIL_ADDRESS][DOMAIN_NAME]"
click at [27, 68] on link "Details" at bounding box center [31, 67] width 26 height 17
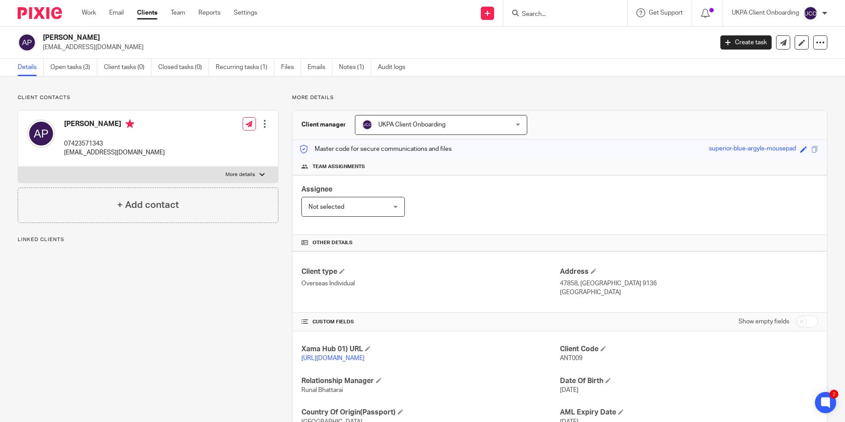
click at [441, 118] on span "UKPA Client Onboarding" at bounding box center [428, 124] width 132 height 19
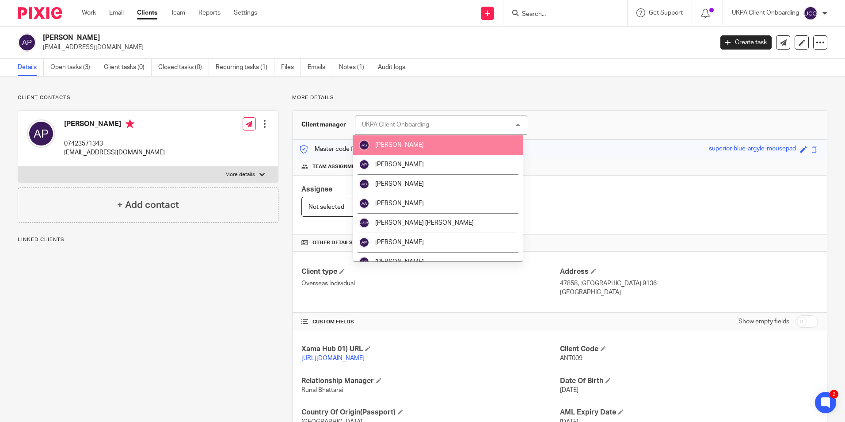
scroll to position [177, 0]
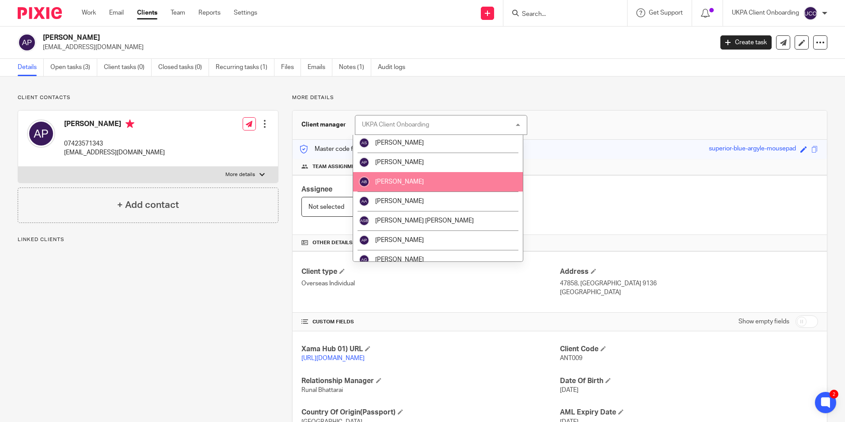
click at [404, 187] on li "[PERSON_NAME]" at bounding box center [438, 181] width 170 height 19
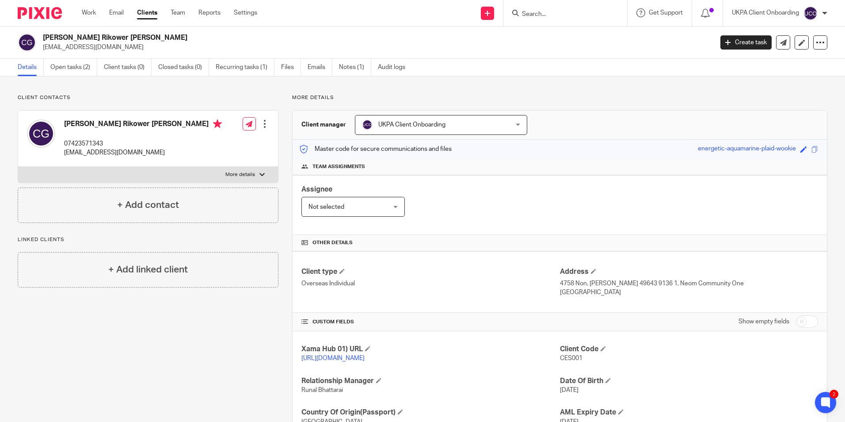
click at [434, 134] on div "UKPA Client Onboarding UKPA Client Onboarding" at bounding box center [441, 125] width 172 height 20
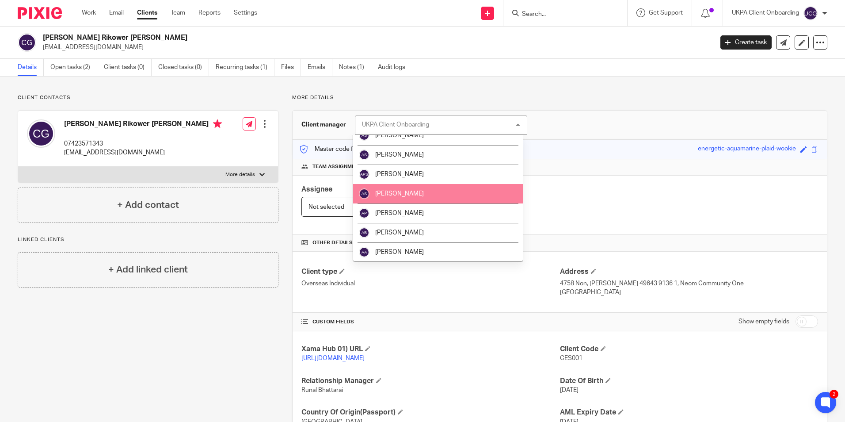
scroll to position [177, 0]
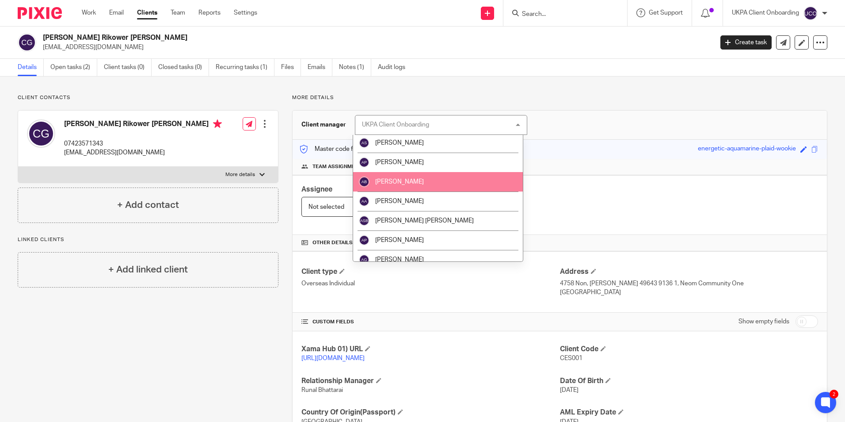
click at [411, 186] on li "[PERSON_NAME]" at bounding box center [438, 181] width 170 height 19
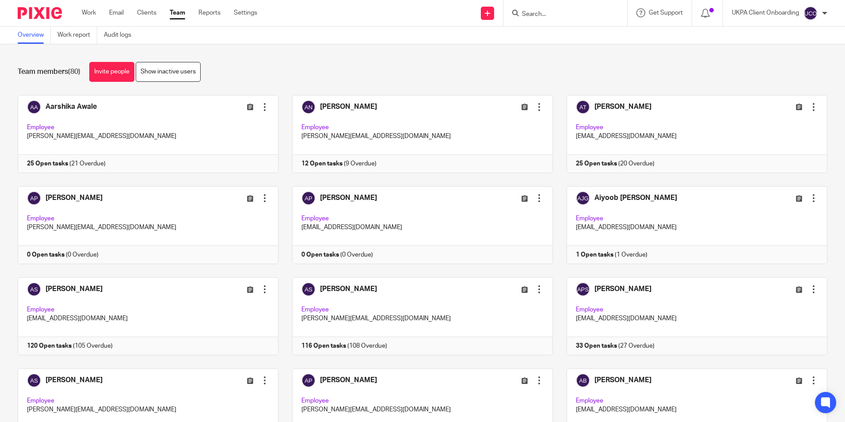
scroll to position [88, 0]
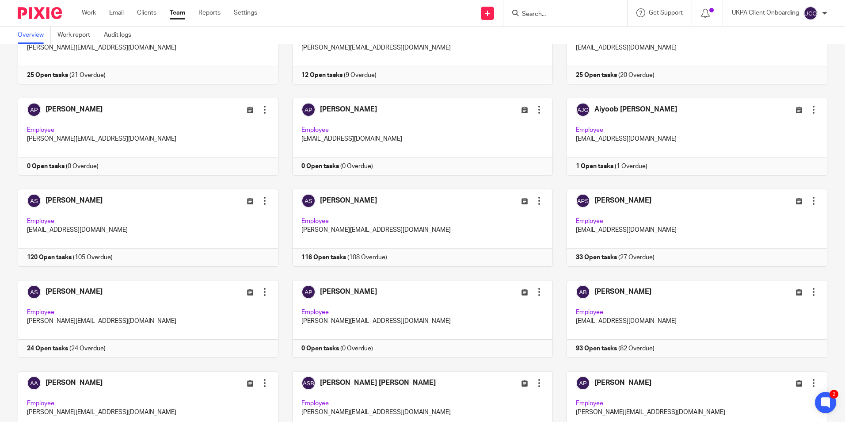
click at [540, 14] on input "Search" at bounding box center [561, 15] width 80 height 8
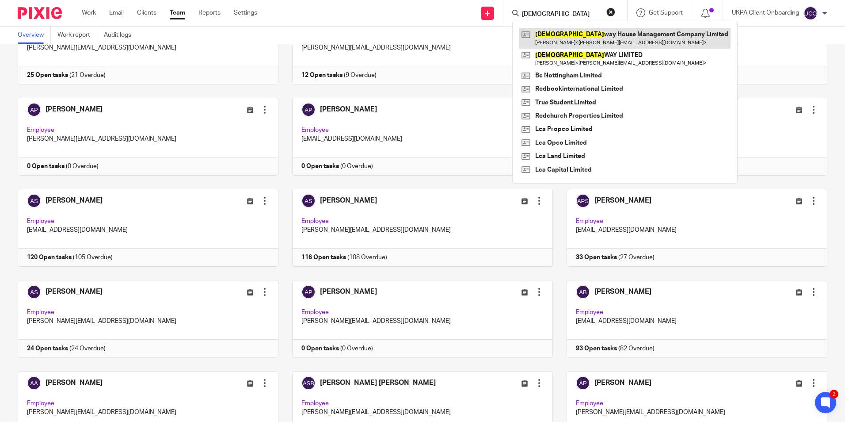
type input "church"
click at [552, 29] on link at bounding box center [624, 38] width 211 height 20
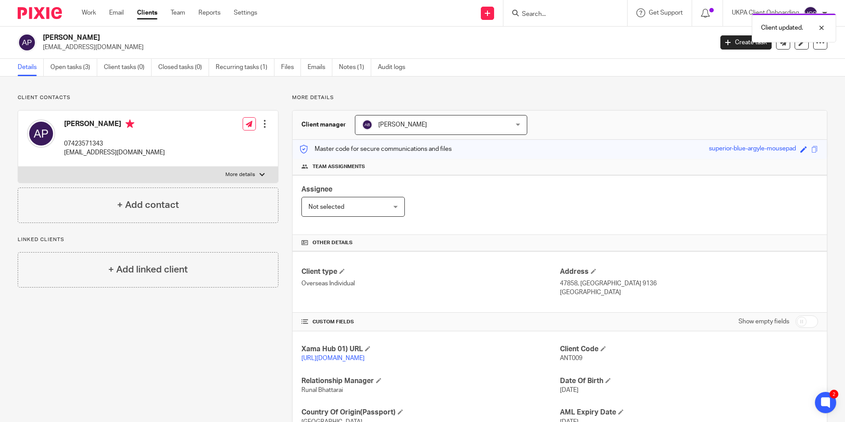
click at [523, 7] on div at bounding box center [565, 13] width 124 height 26
click at [536, 15] on div "Client updated." at bounding box center [629, 26] width 414 height 34
click at [538, 15] on div "Client updated." at bounding box center [629, 26] width 414 height 34
click at [534, 14] on div "Client updated." at bounding box center [629, 26] width 414 height 34
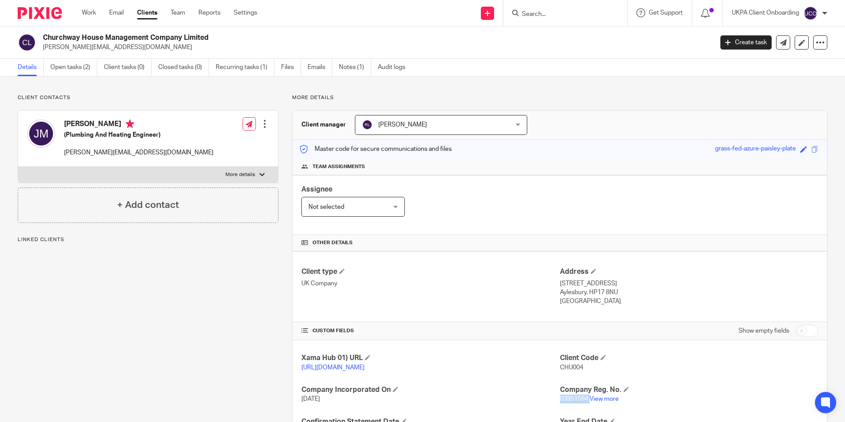
scroll to position [86, 0]
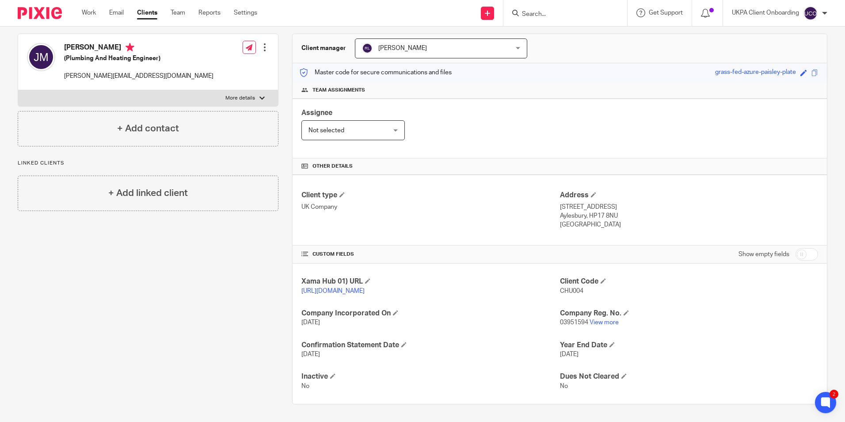
click at [604, 318] on p "03951594 View more" at bounding box center [689, 322] width 258 height 9
click at [600, 326] on p "03951594 View more" at bounding box center [689, 322] width 258 height 9
click at [600, 323] on link "View more" at bounding box center [603, 322] width 29 height 6
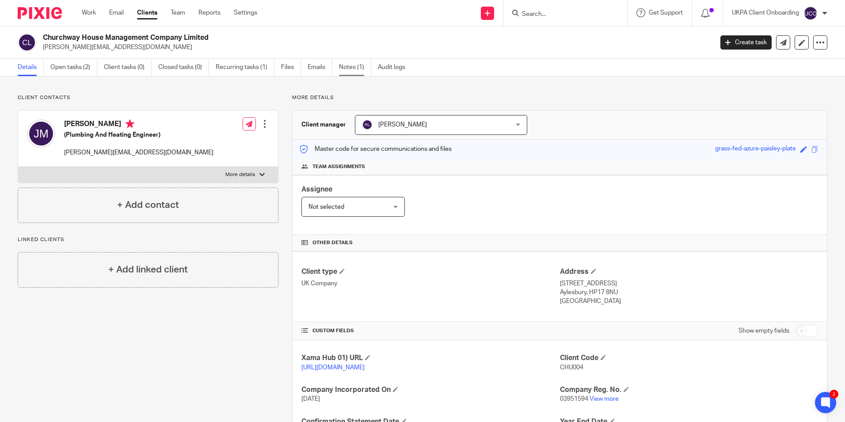
click at [368, 64] on link "Notes (1)" at bounding box center [355, 67] width 32 height 17
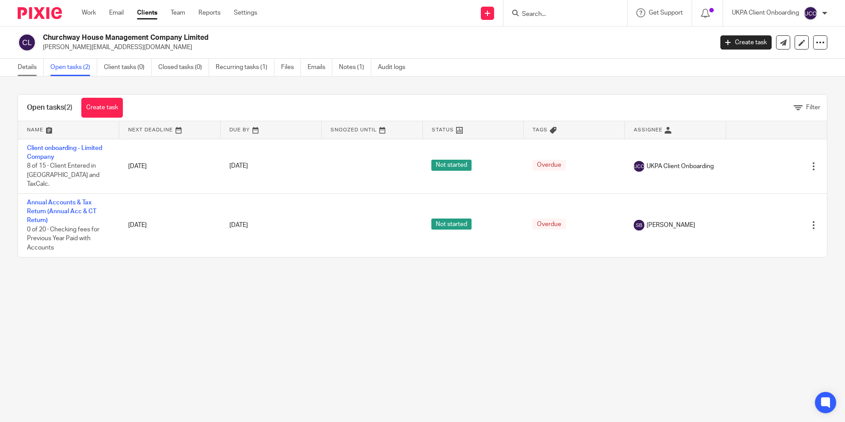
click at [35, 62] on link "Details" at bounding box center [31, 67] width 26 height 17
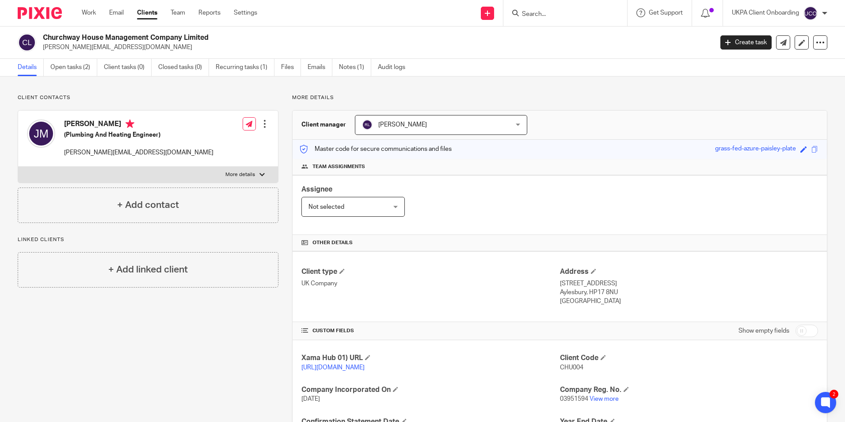
click at [72, 51] on p "[PERSON_NAME][EMAIL_ADDRESS][DOMAIN_NAME]" at bounding box center [375, 47] width 664 height 9
click at [72, 50] on p "[PERSON_NAME][EMAIL_ADDRESS][DOMAIN_NAME]" at bounding box center [375, 47] width 664 height 9
copy main "[PERSON_NAME][EMAIL_ADDRESS][DOMAIN_NAME] Create task Update from Companies Hou…"
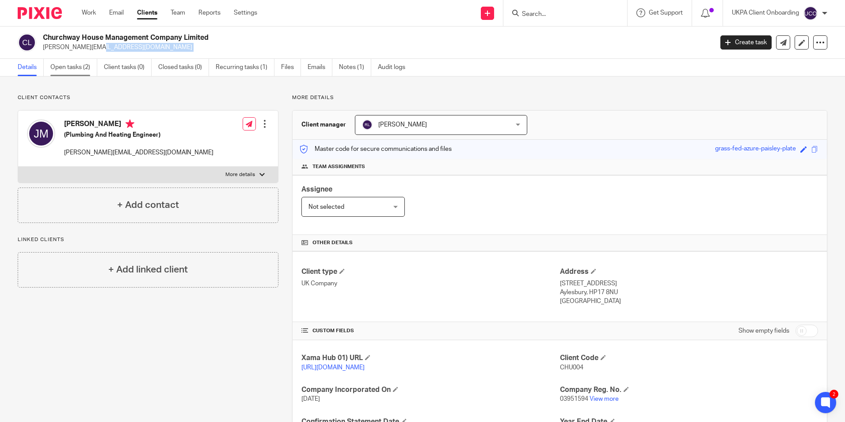
click at [81, 72] on link "Open tasks (2)" at bounding box center [73, 67] width 47 height 17
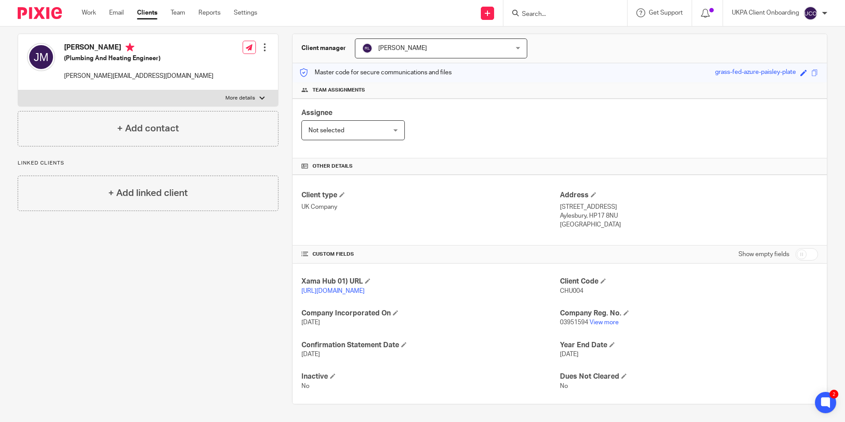
scroll to position [86, 0]
